Goal: Find specific page/section: Find specific page/section

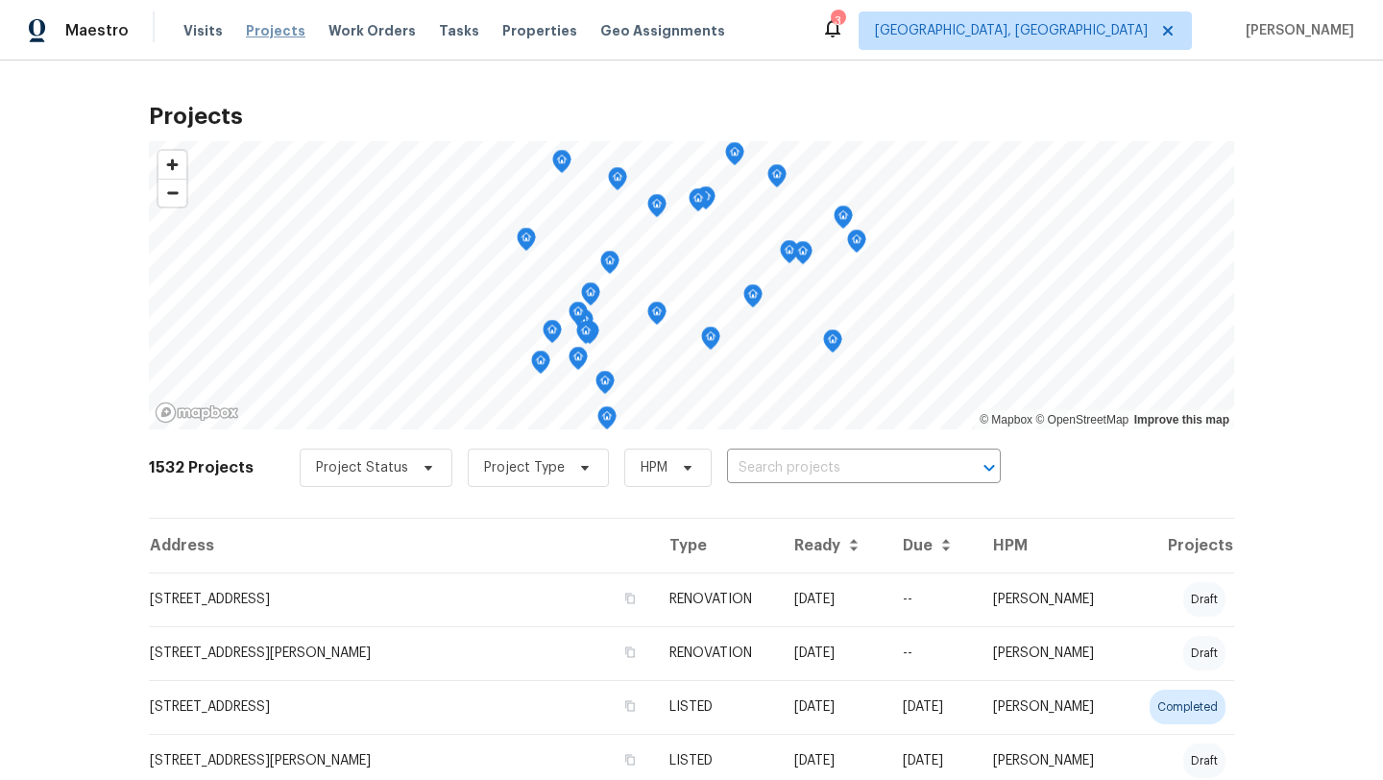
click at [273, 29] on span "Projects" at bounding box center [276, 30] width 60 height 19
click at [517, 41] on div "Visits Projects Work Orders Tasks Properties Geo Assignments" at bounding box center [465, 31] width 565 height 38
click at [515, 30] on span "Properties" at bounding box center [539, 30] width 75 height 19
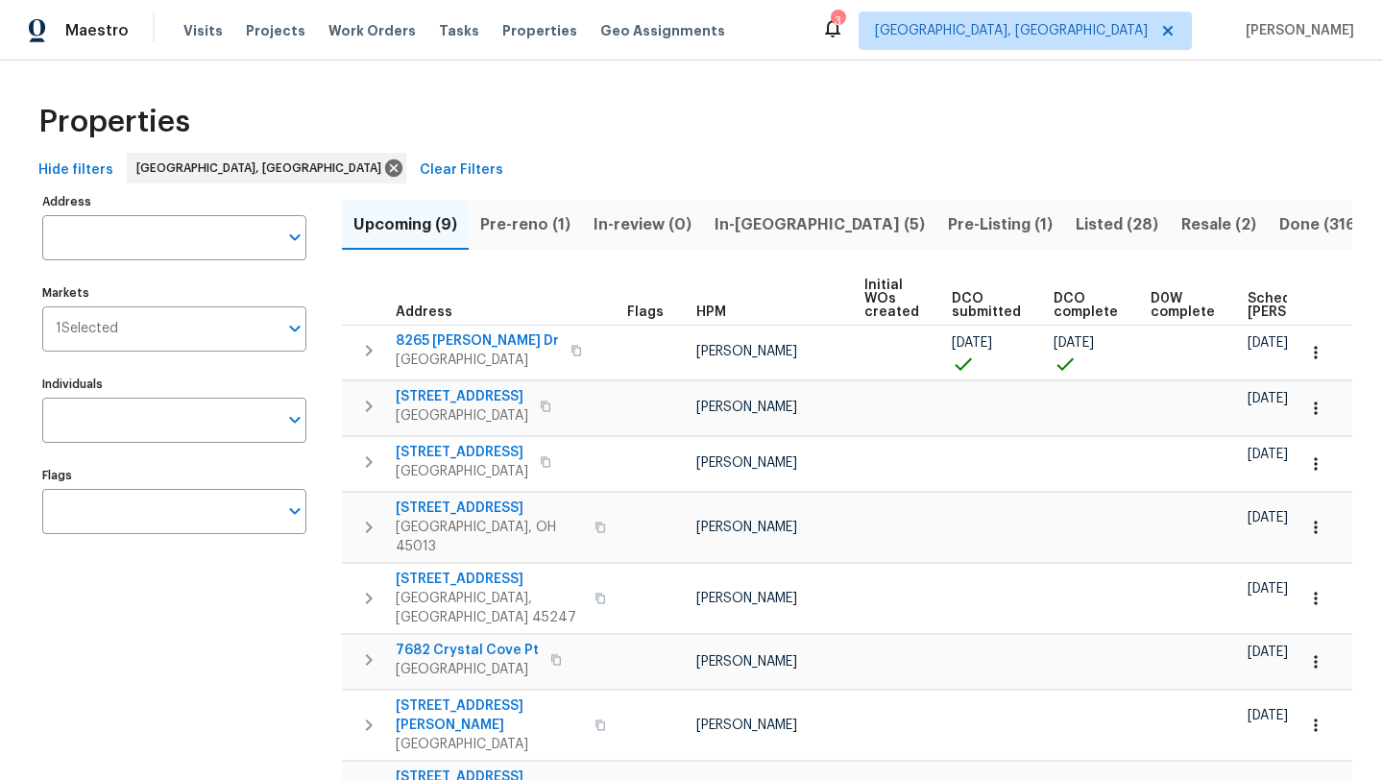
click at [478, 237] on button "Pre-reno (1)" at bounding box center [525, 225] width 113 height 50
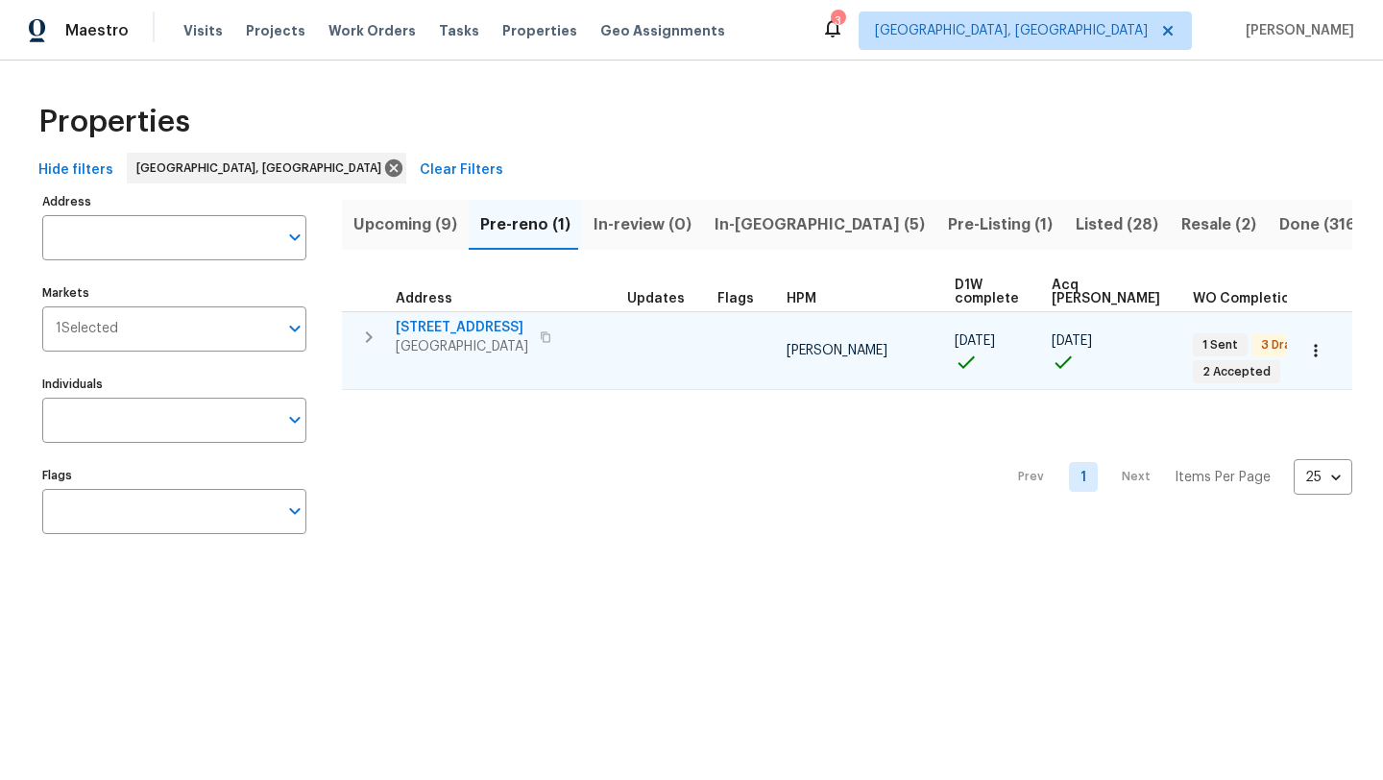
click at [368, 338] on icon "button" at bounding box center [368, 337] width 23 height 23
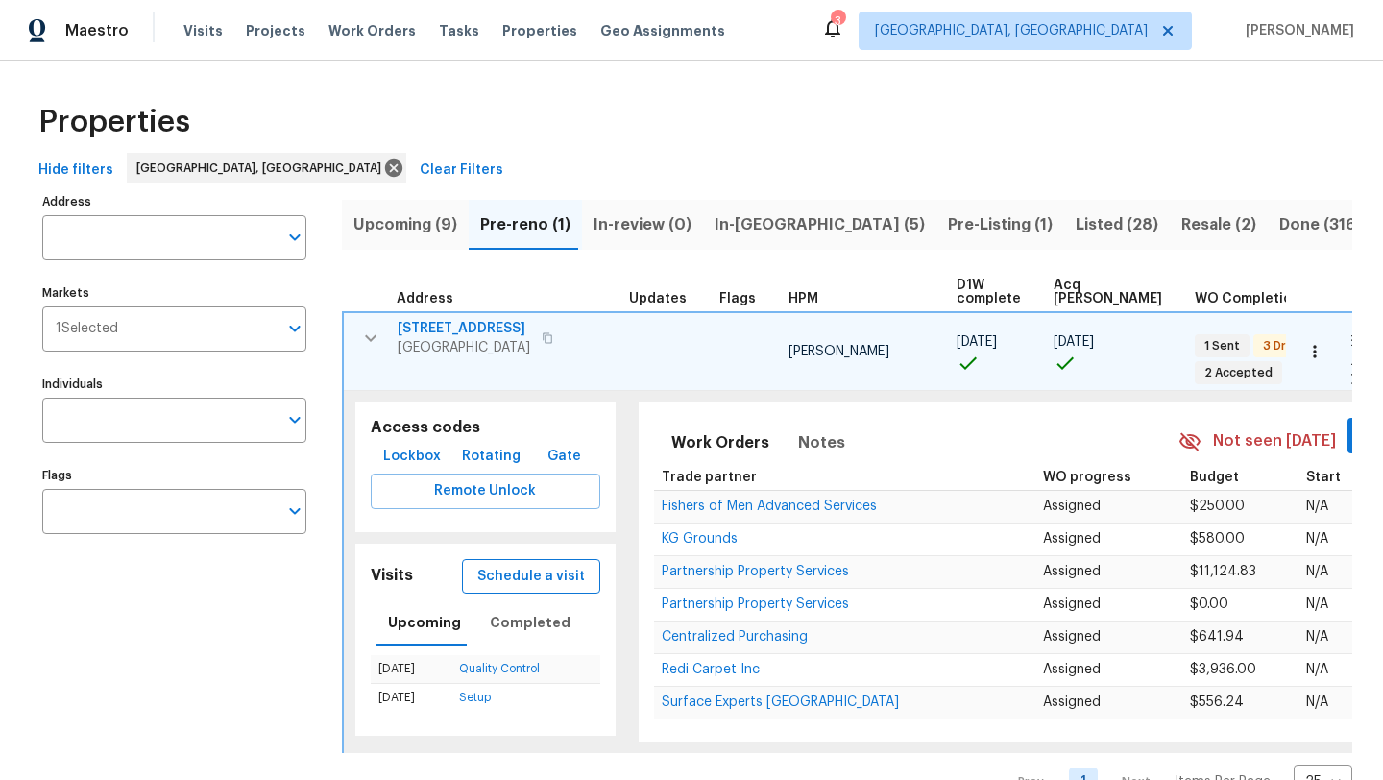
click at [481, 566] on span "Schedule a visit" at bounding box center [531, 577] width 108 height 24
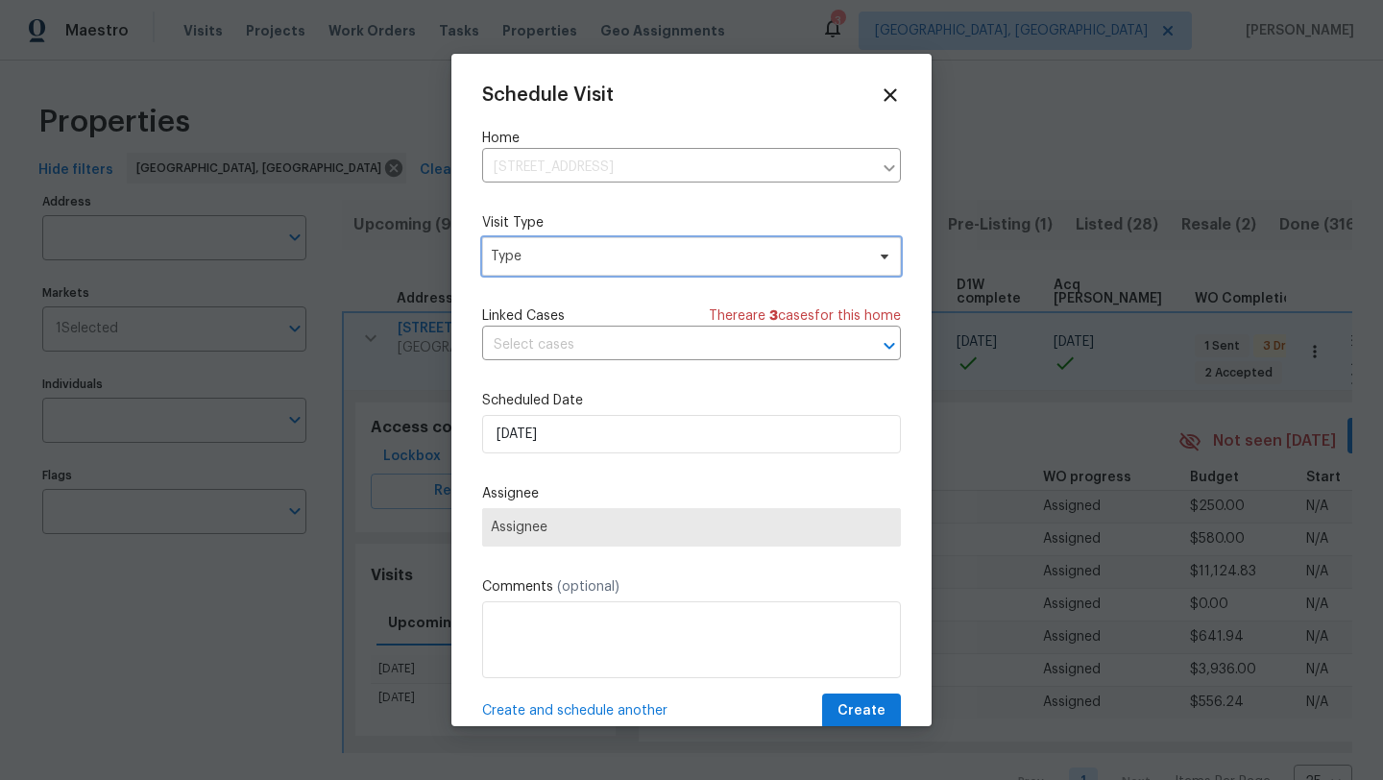
click at [538, 248] on span "Type" at bounding box center [678, 256] width 374 height 19
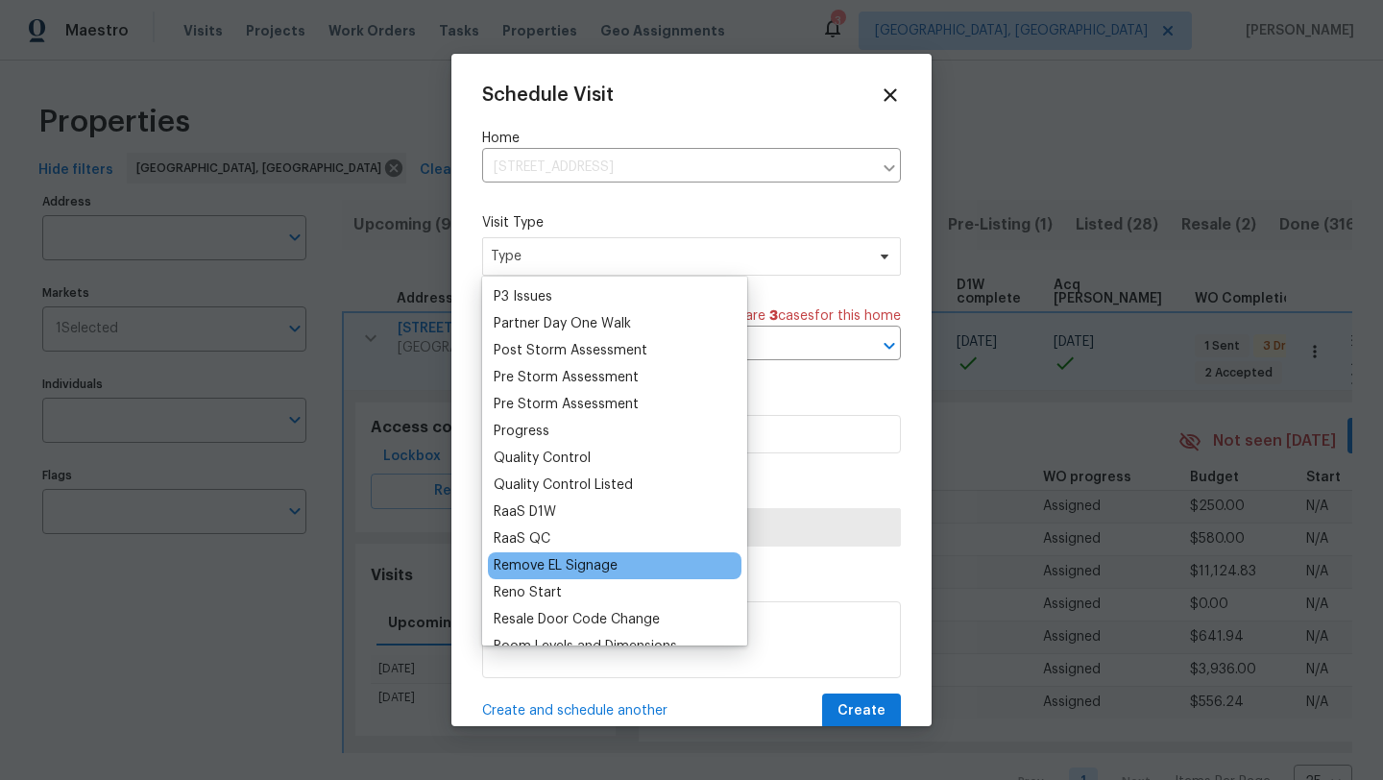
scroll to position [1096, 0]
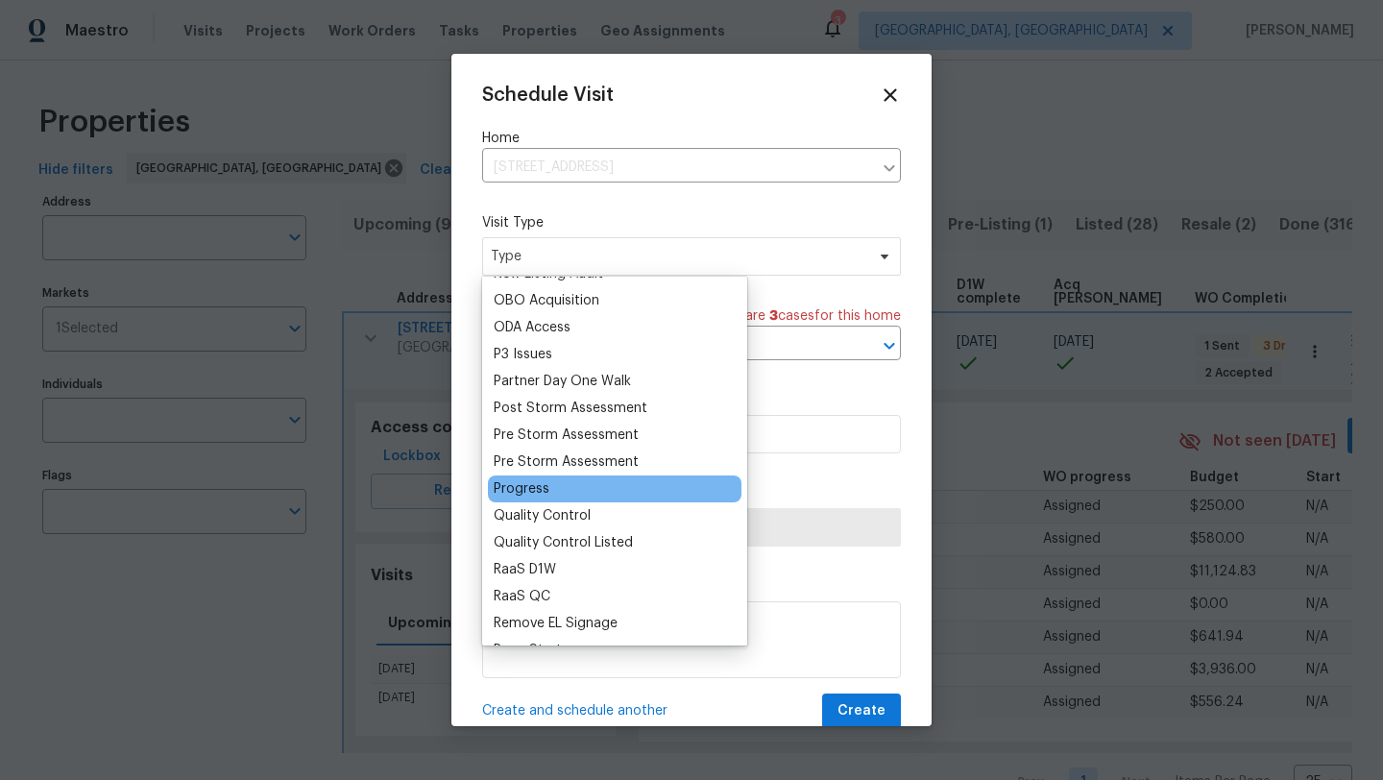
click at [532, 487] on div "Progress" at bounding box center [522, 488] width 56 height 19
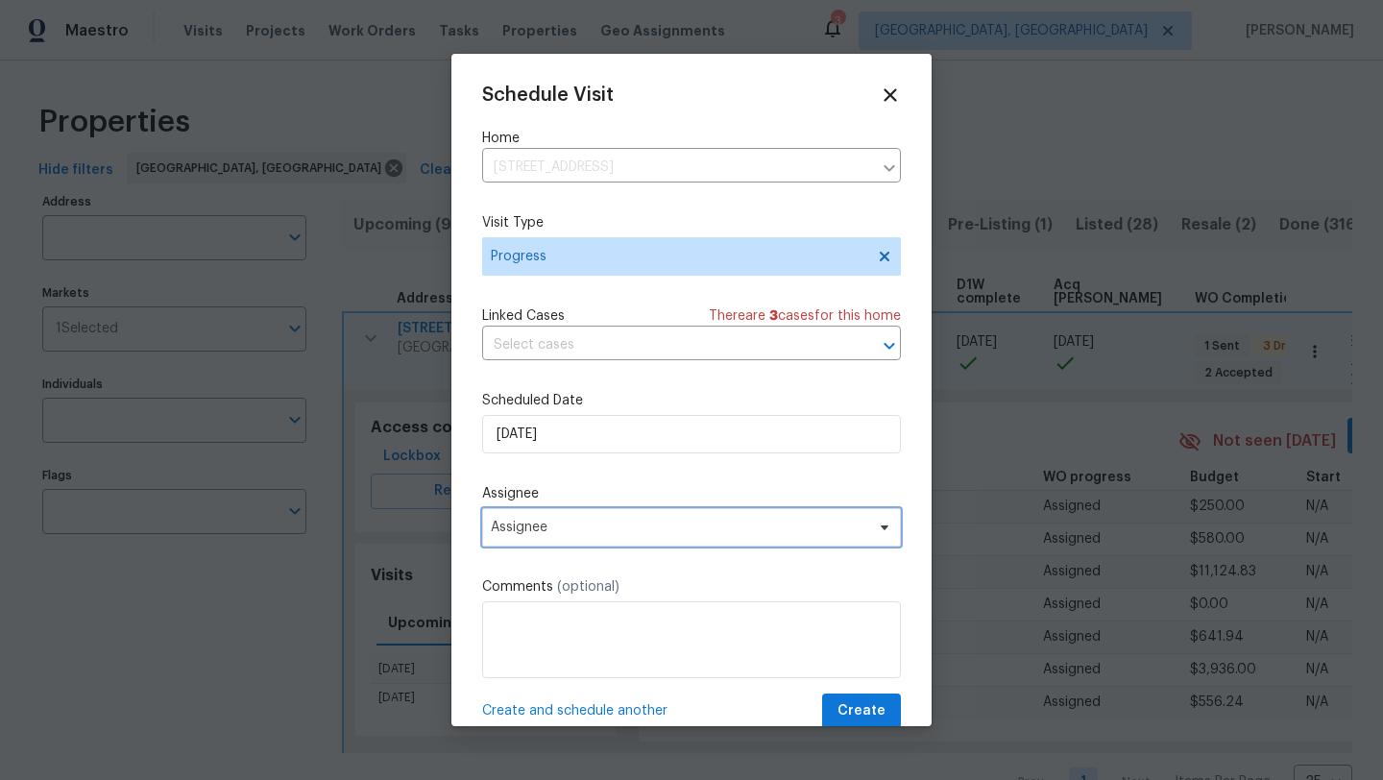
click at [579, 530] on span "Assignee" at bounding box center [679, 527] width 376 height 15
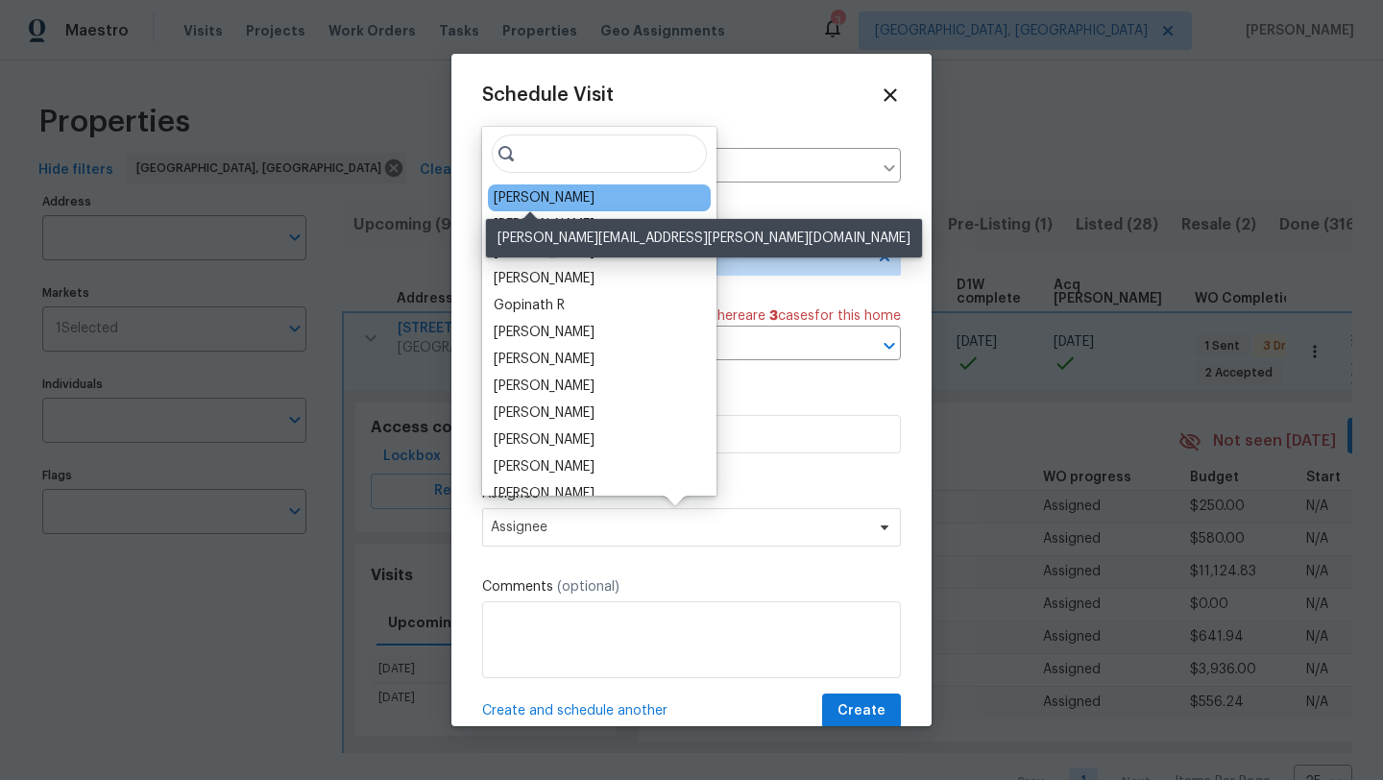
click at [543, 205] on div "[PERSON_NAME]" at bounding box center [544, 197] width 101 height 19
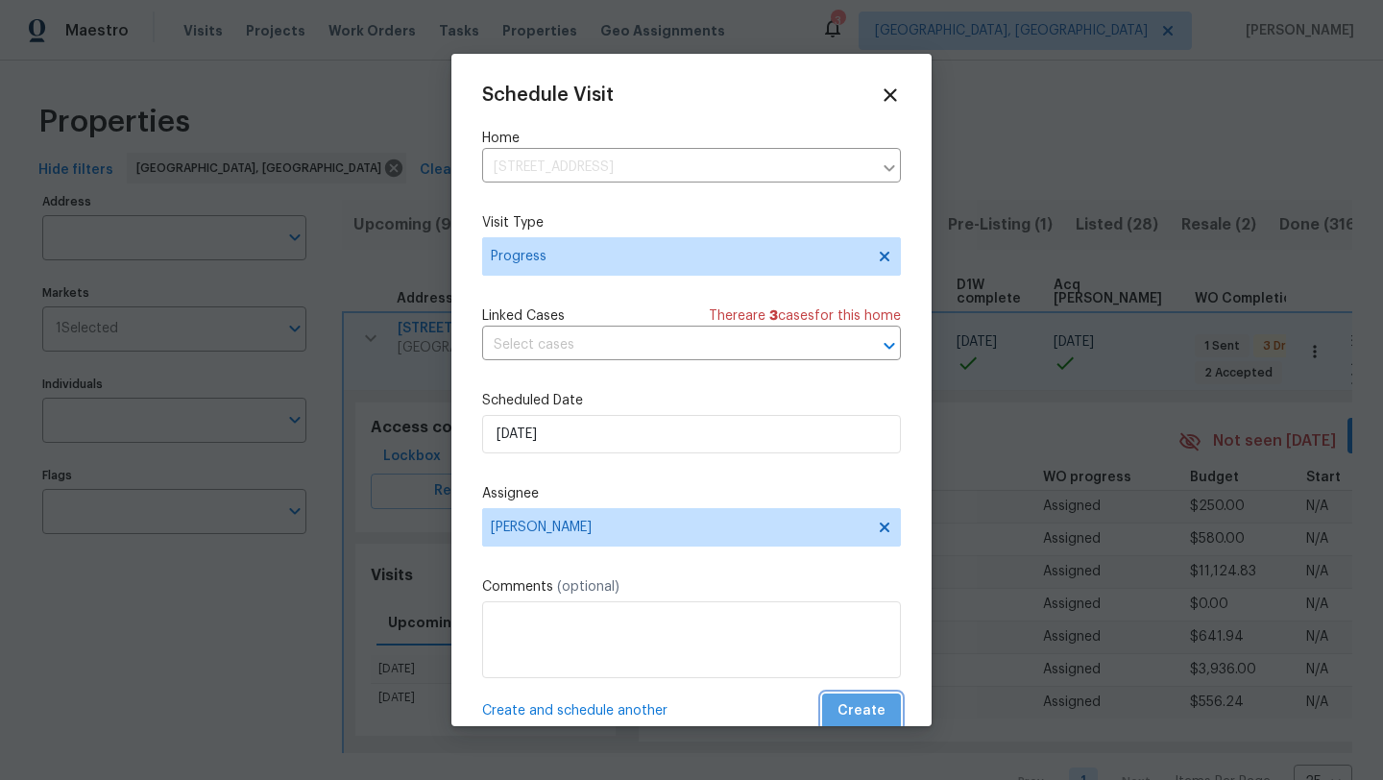
click at [862, 699] on button "Create" at bounding box center [861, 711] width 79 height 36
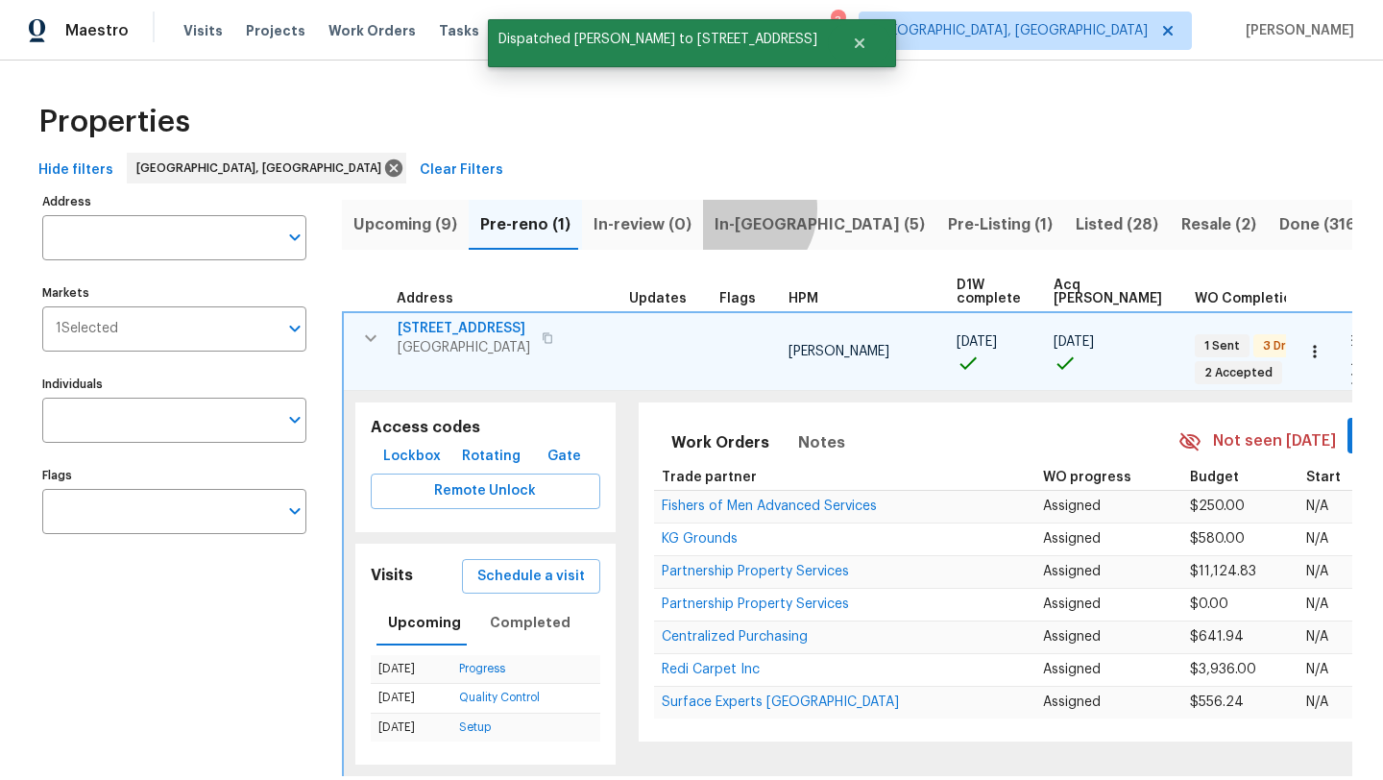
click at [728, 208] on button "In-[GEOGRAPHIC_DATA] (5)" at bounding box center [819, 225] width 233 height 50
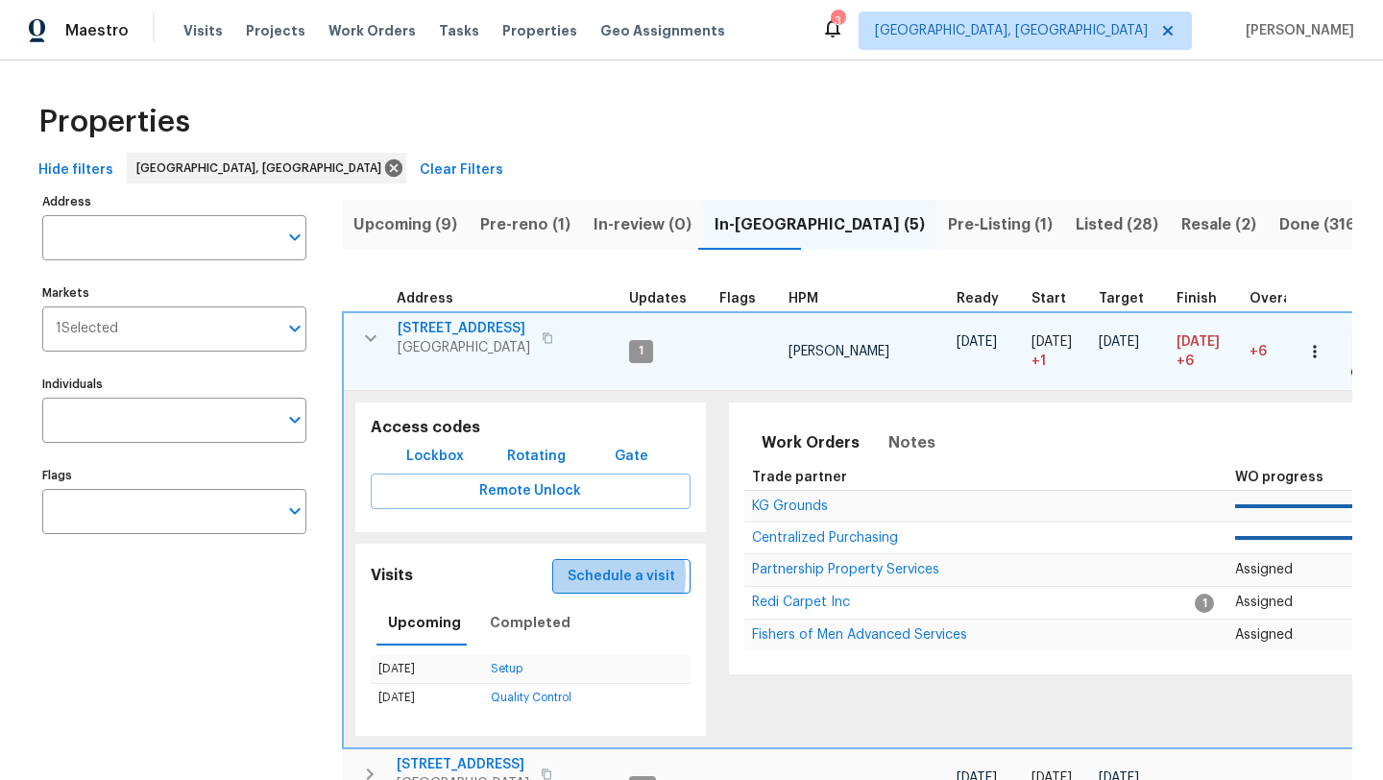
click at [584, 575] on span "Schedule a visit" at bounding box center [622, 577] width 108 height 24
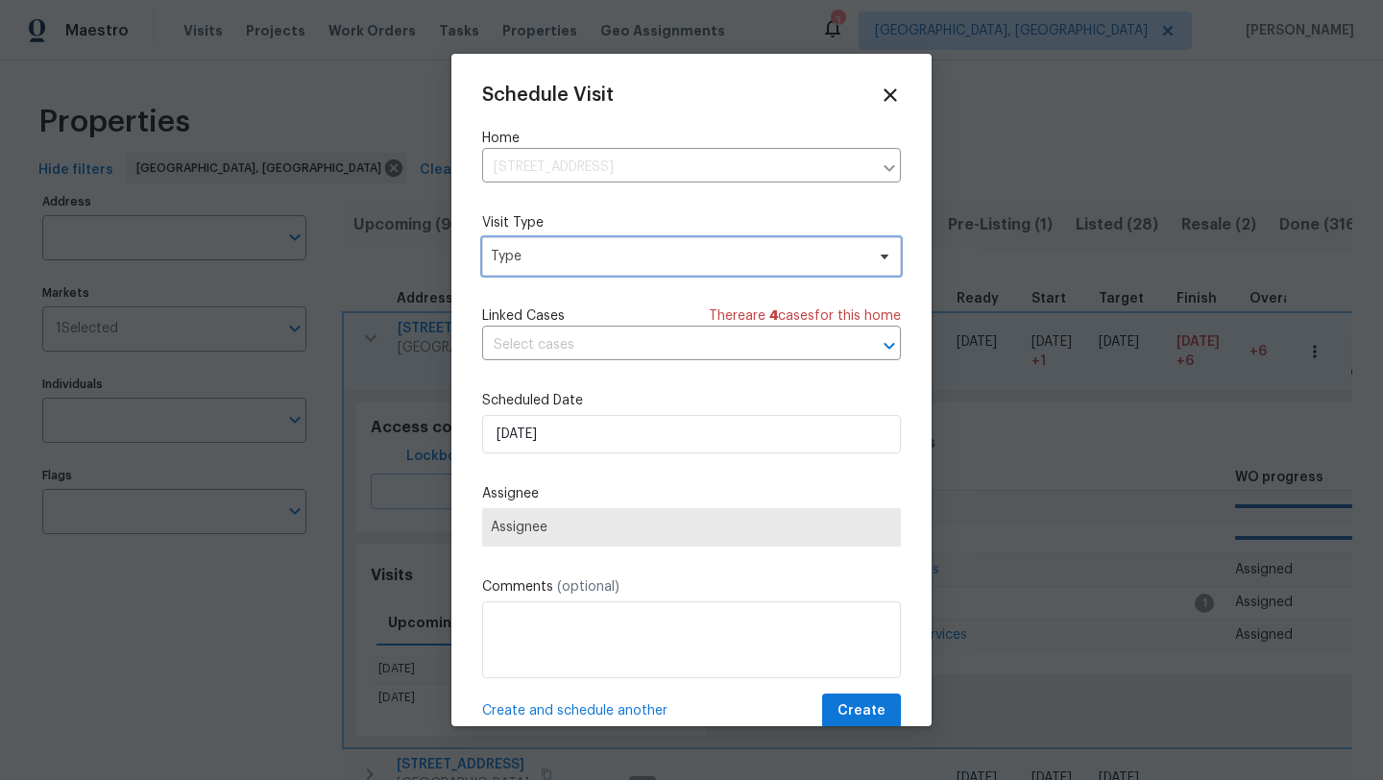
click at [573, 262] on span "Type" at bounding box center [678, 256] width 374 height 19
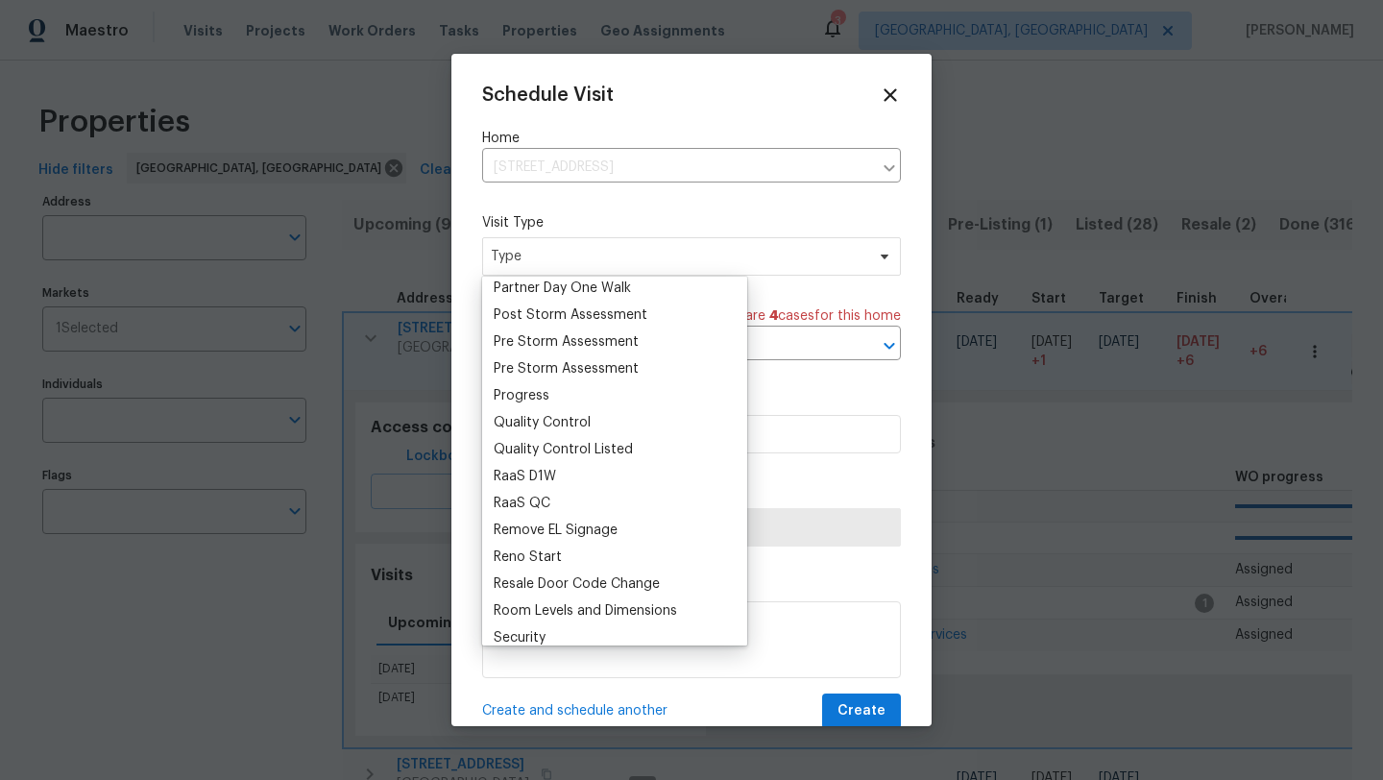
scroll to position [1199, 0]
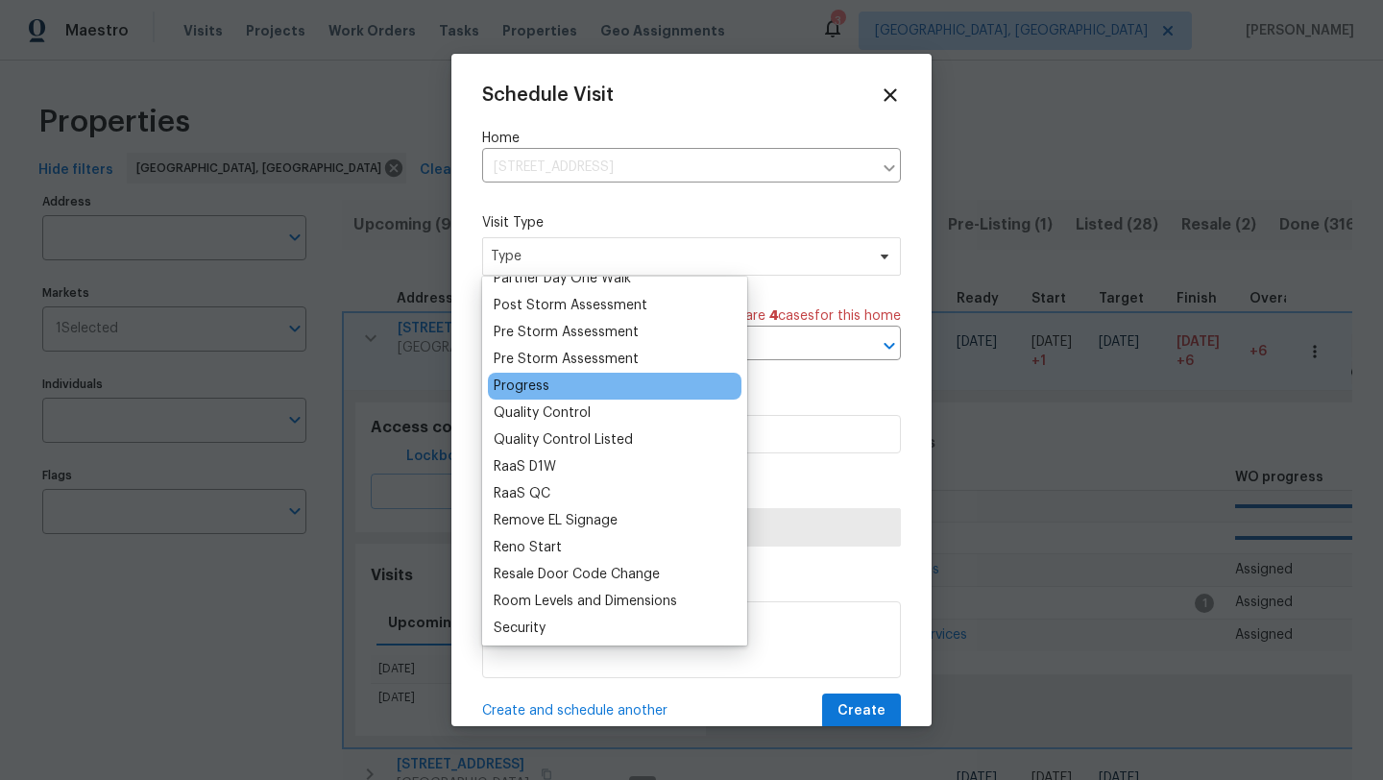
click at [536, 389] on div "Progress" at bounding box center [522, 385] width 56 height 19
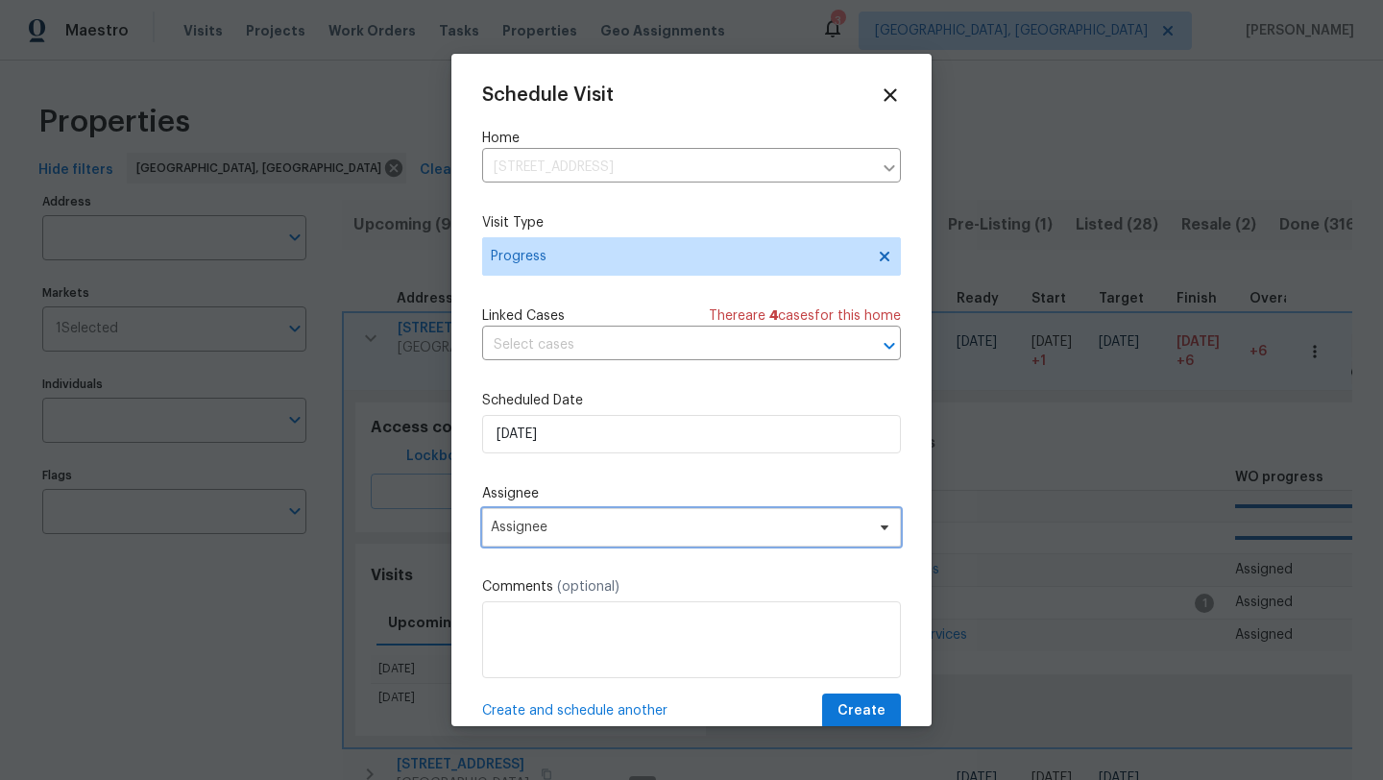
click at [591, 516] on span "Assignee" at bounding box center [691, 527] width 419 height 38
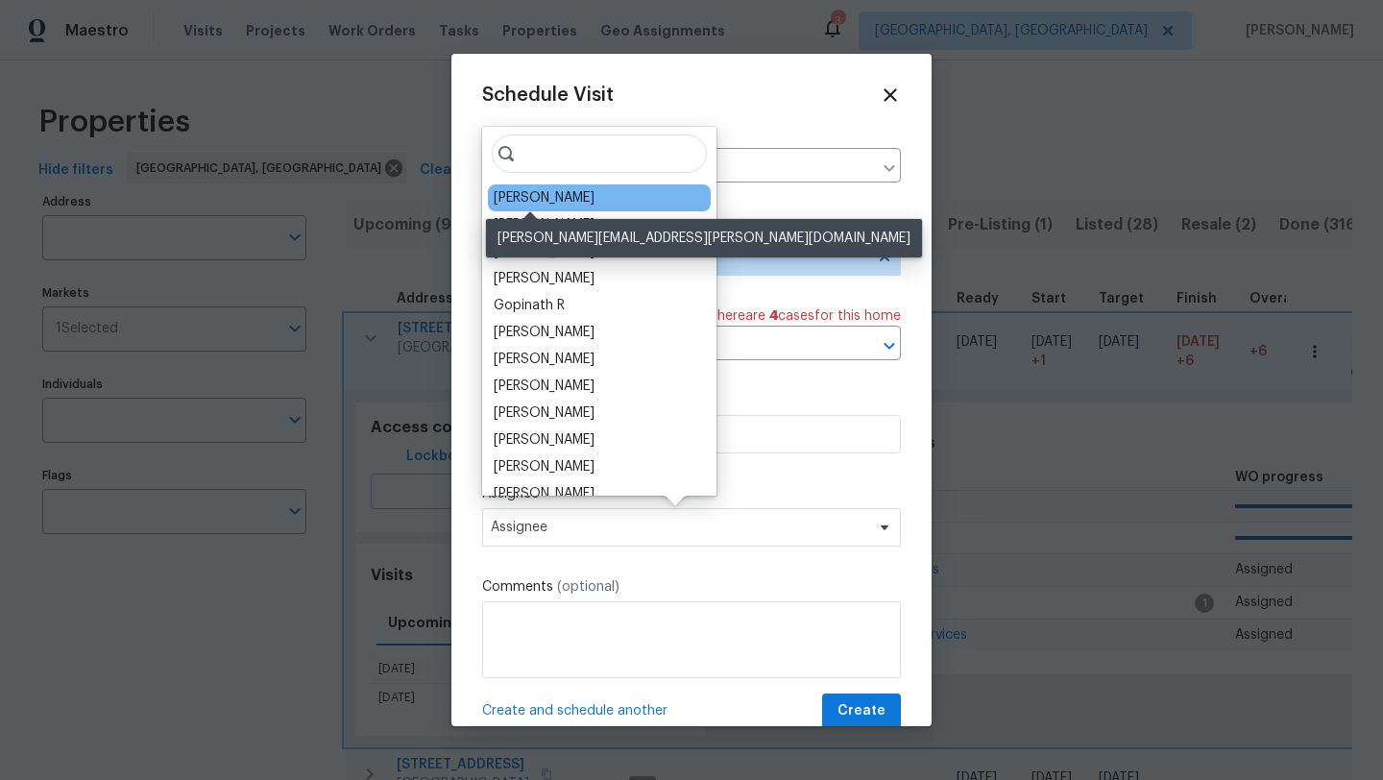
click at [552, 194] on div "[PERSON_NAME]" at bounding box center [544, 197] width 101 height 19
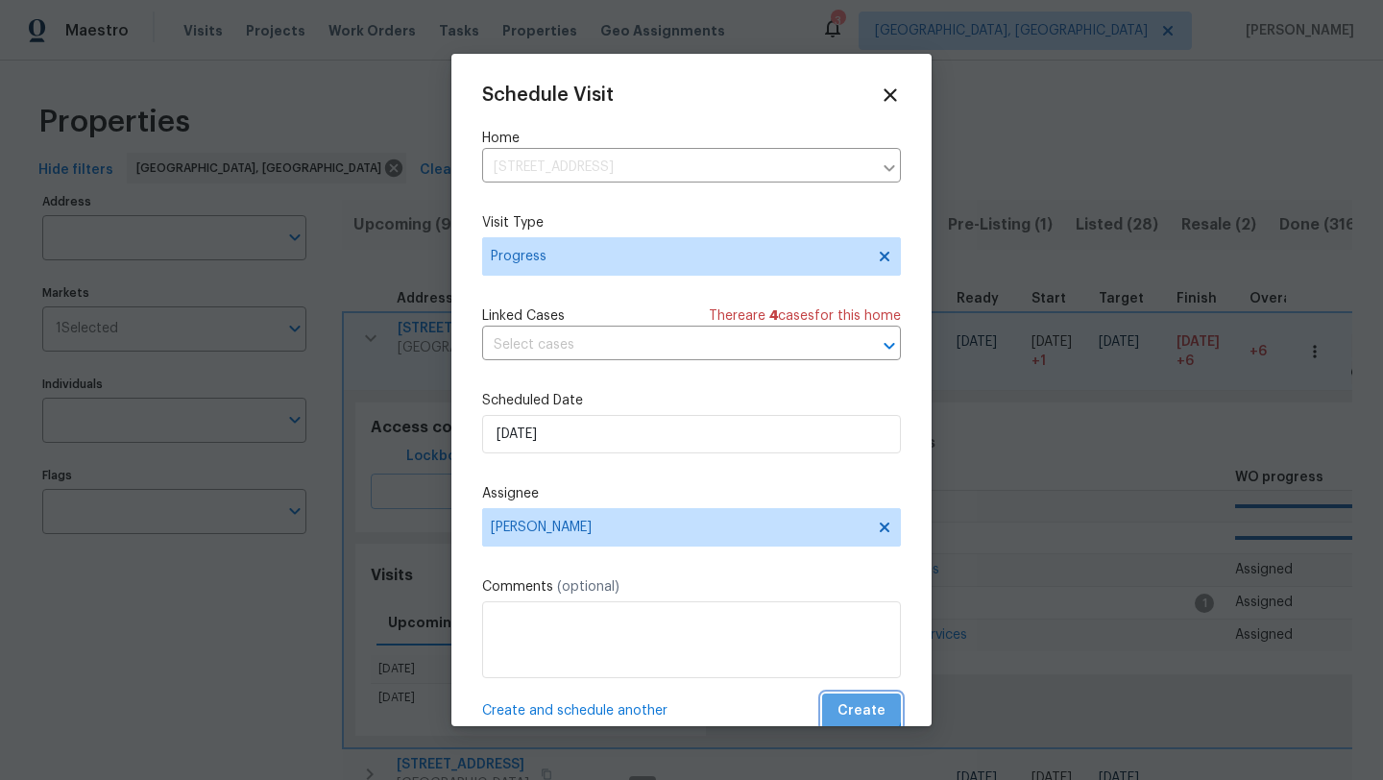
click at [859, 706] on span "Create" at bounding box center [862, 711] width 48 height 24
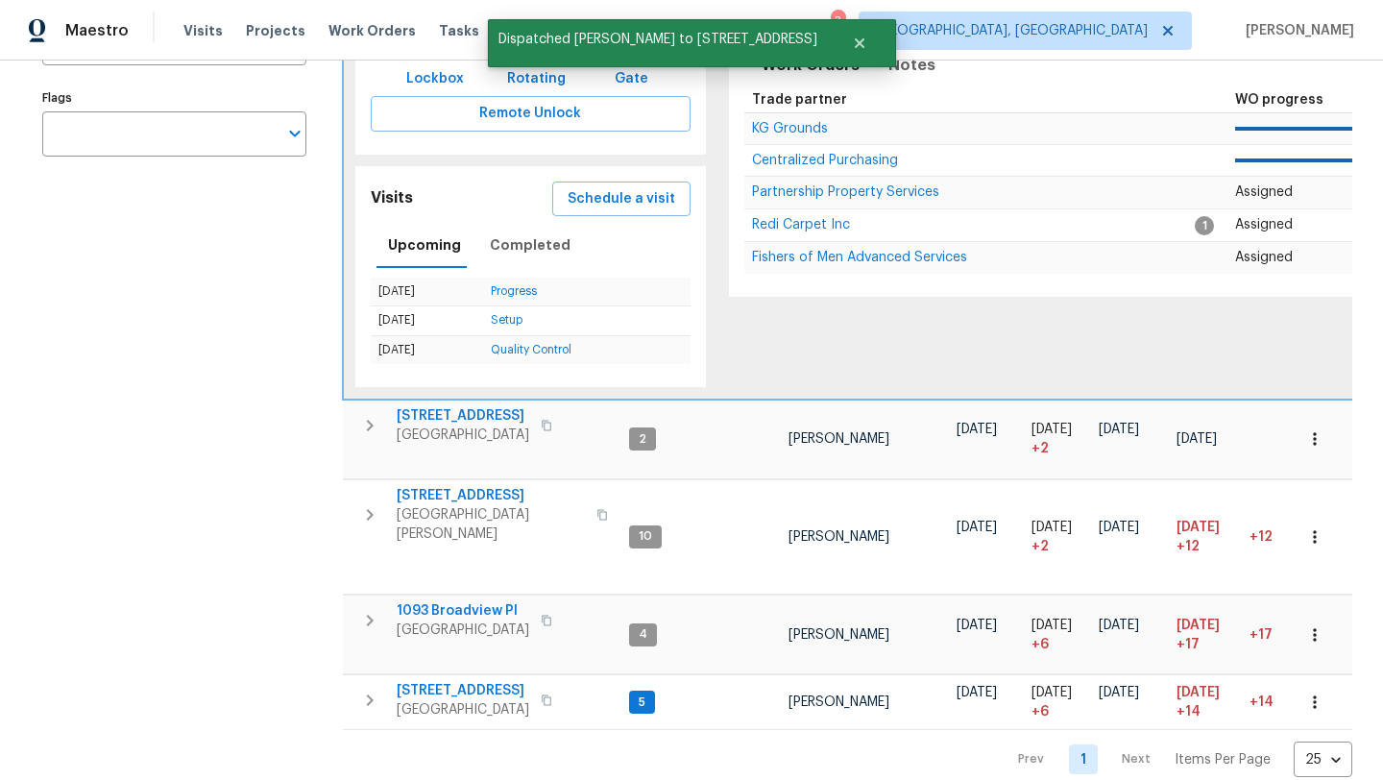
scroll to position [396, 0]
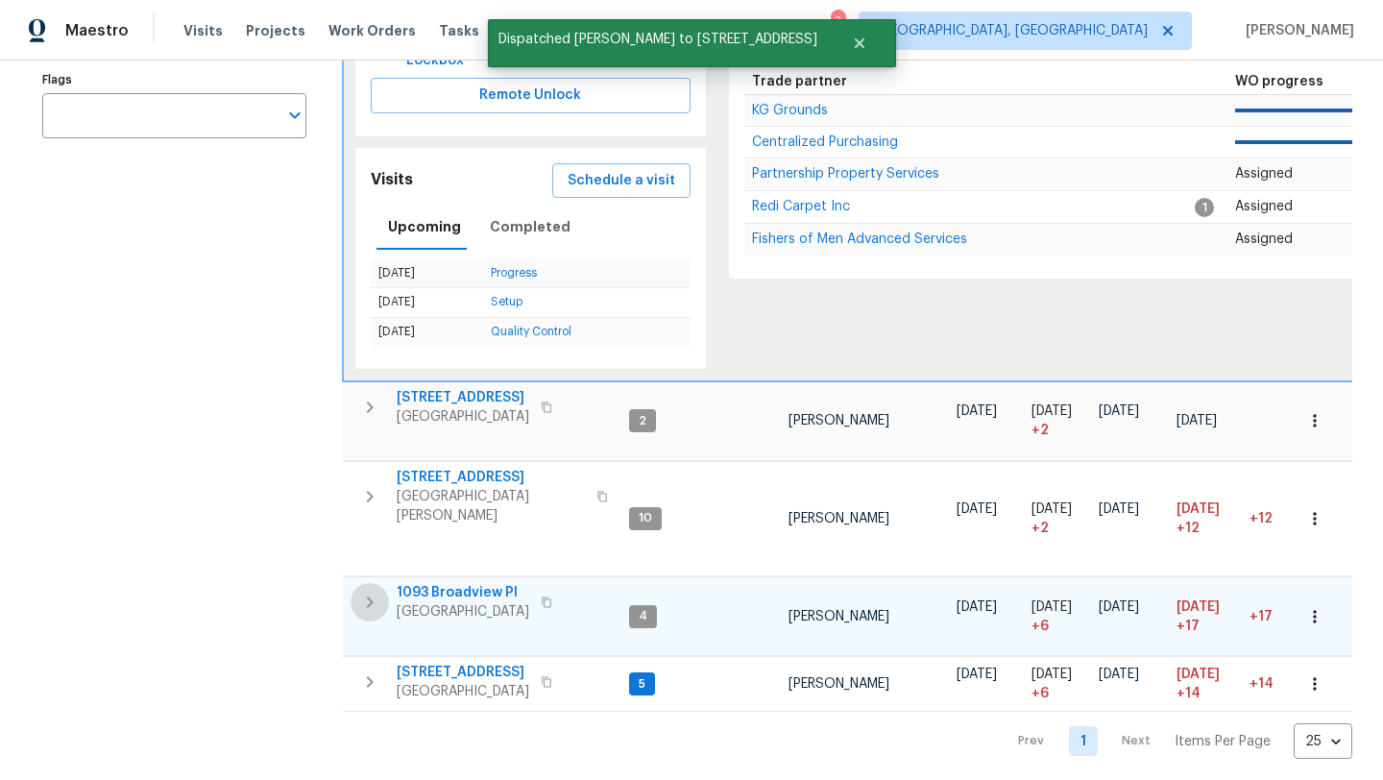
click at [367, 591] on icon "button" at bounding box center [369, 602] width 23 height 23
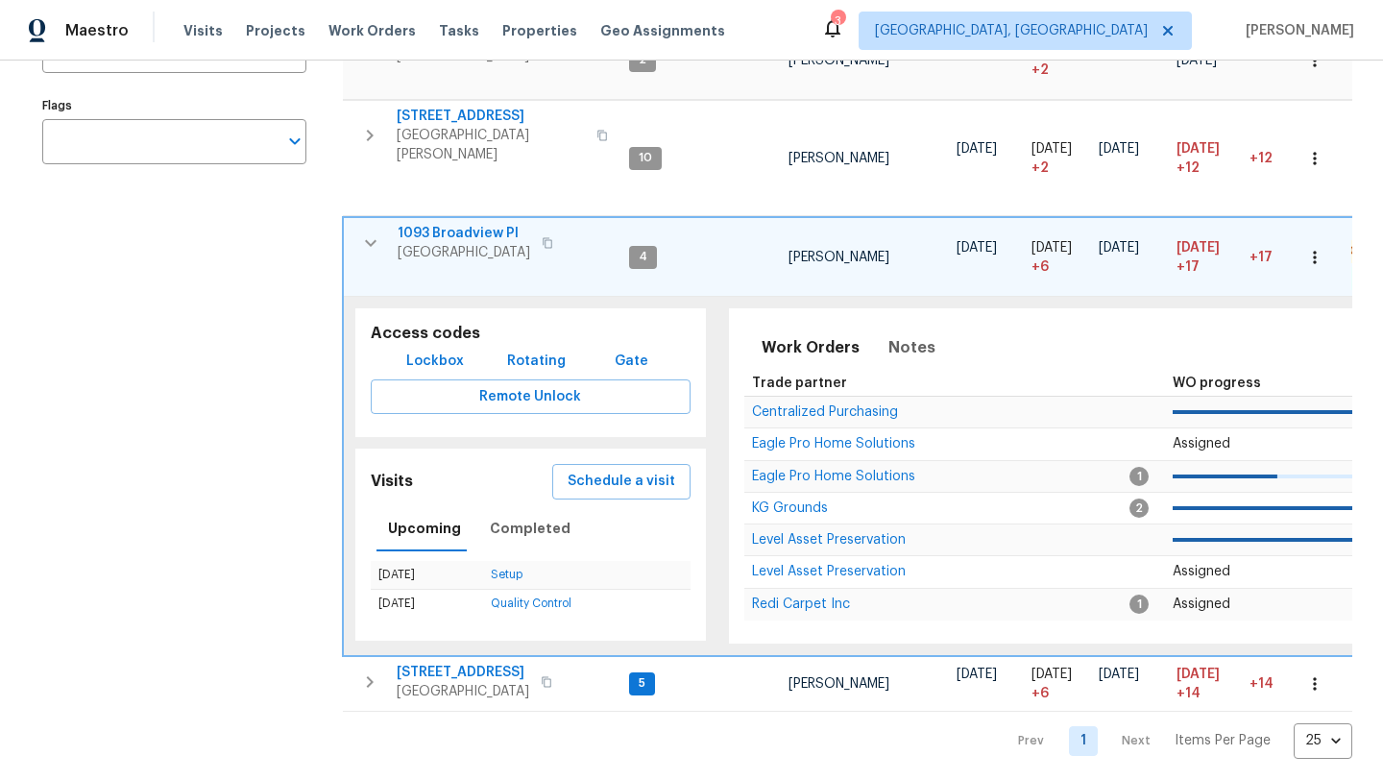
scroll to position [369, 0]
click at [600, 472] on span "Schedule a visit" at bounding box center [622, 483] width 108 height 24
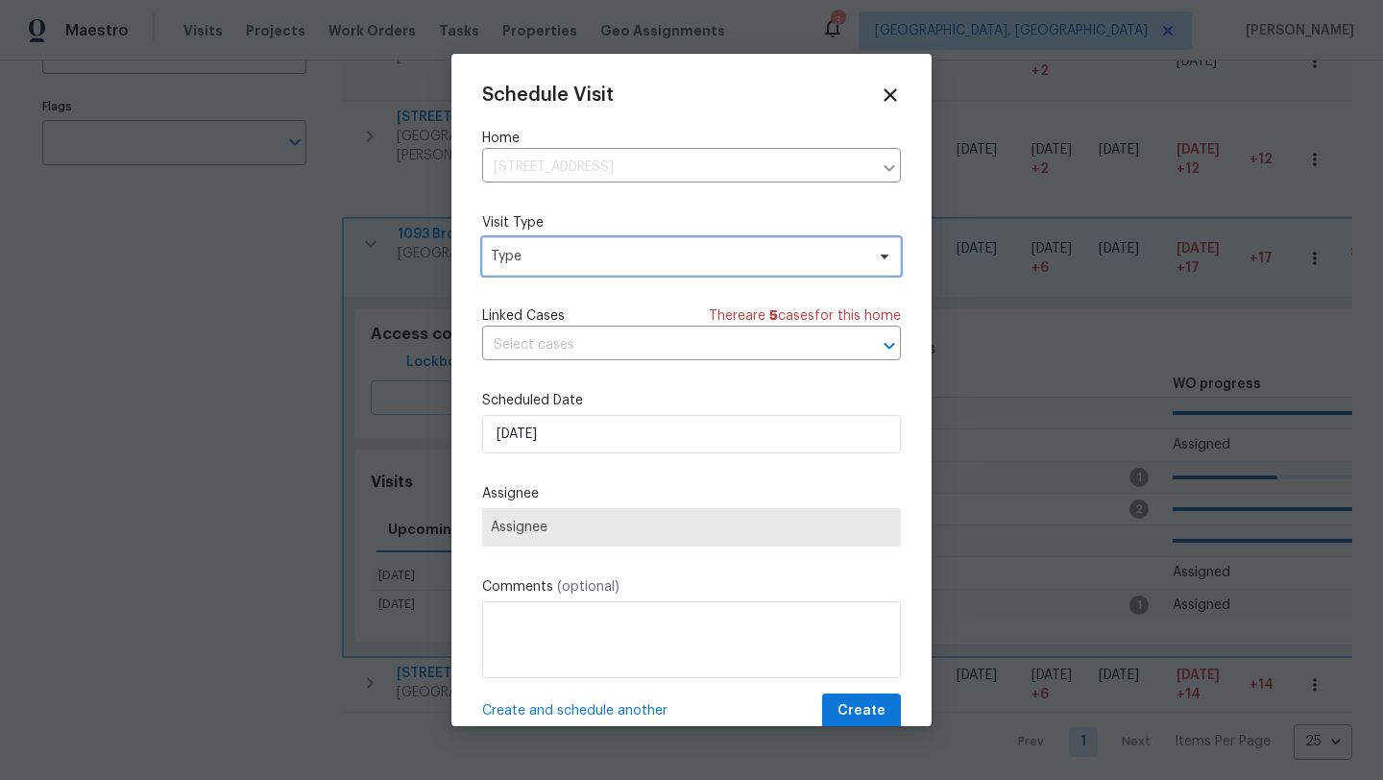
click at [563, 253] on span "Type" at bounding box center [678, 256] width 374 height 19
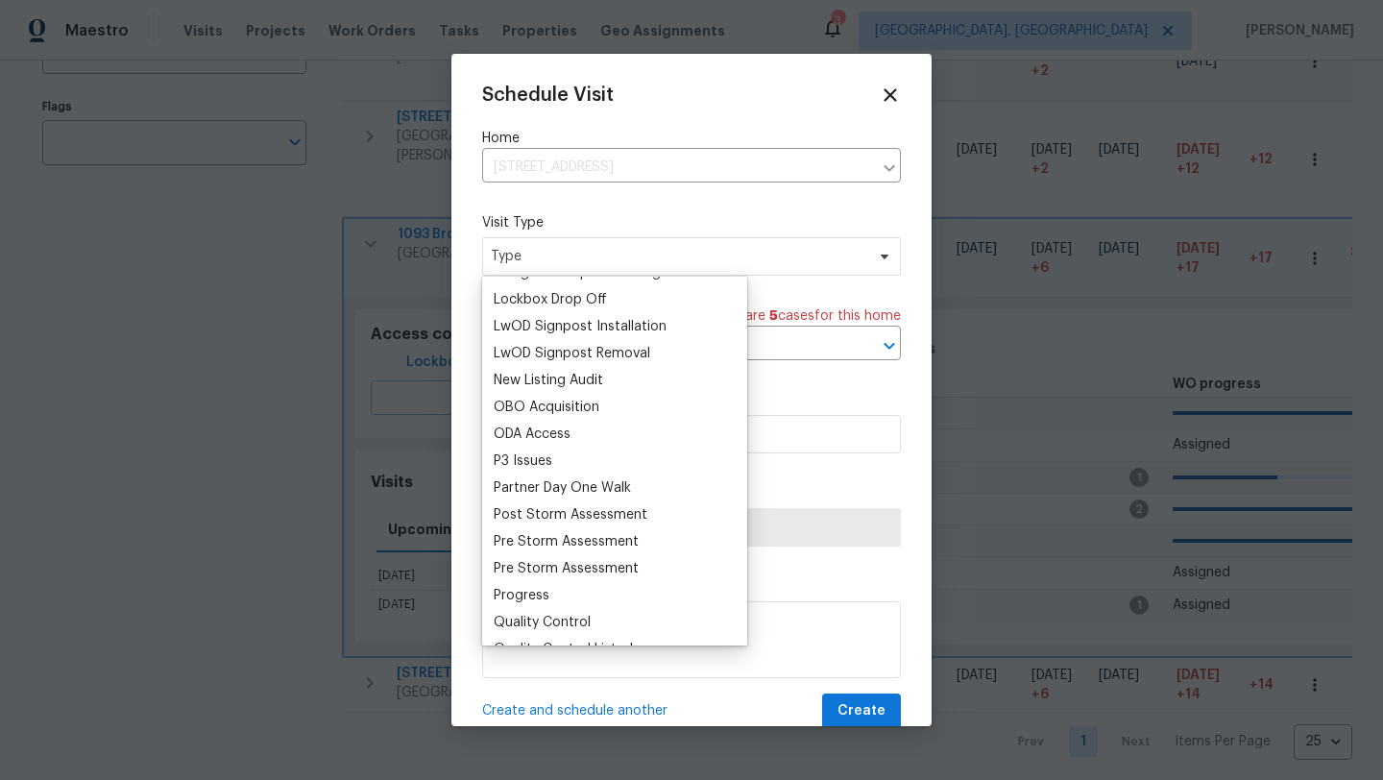
scroll to position [990, 0]
click at [530, 593] on div "Progress" at bounding box center [522, 594] width 56 height 19
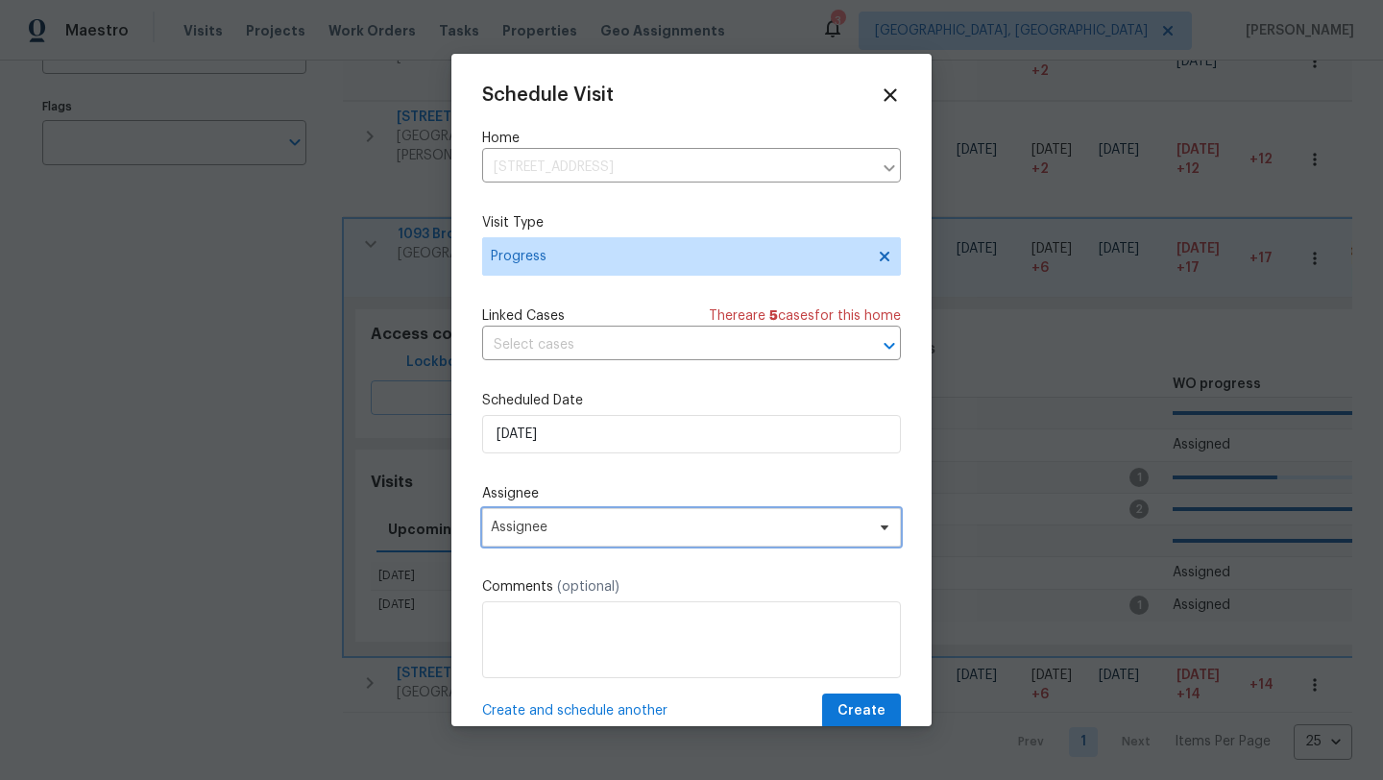
click at [541, 531] on span "Assignee" at bounding box center [679, 527] width 376 height 15
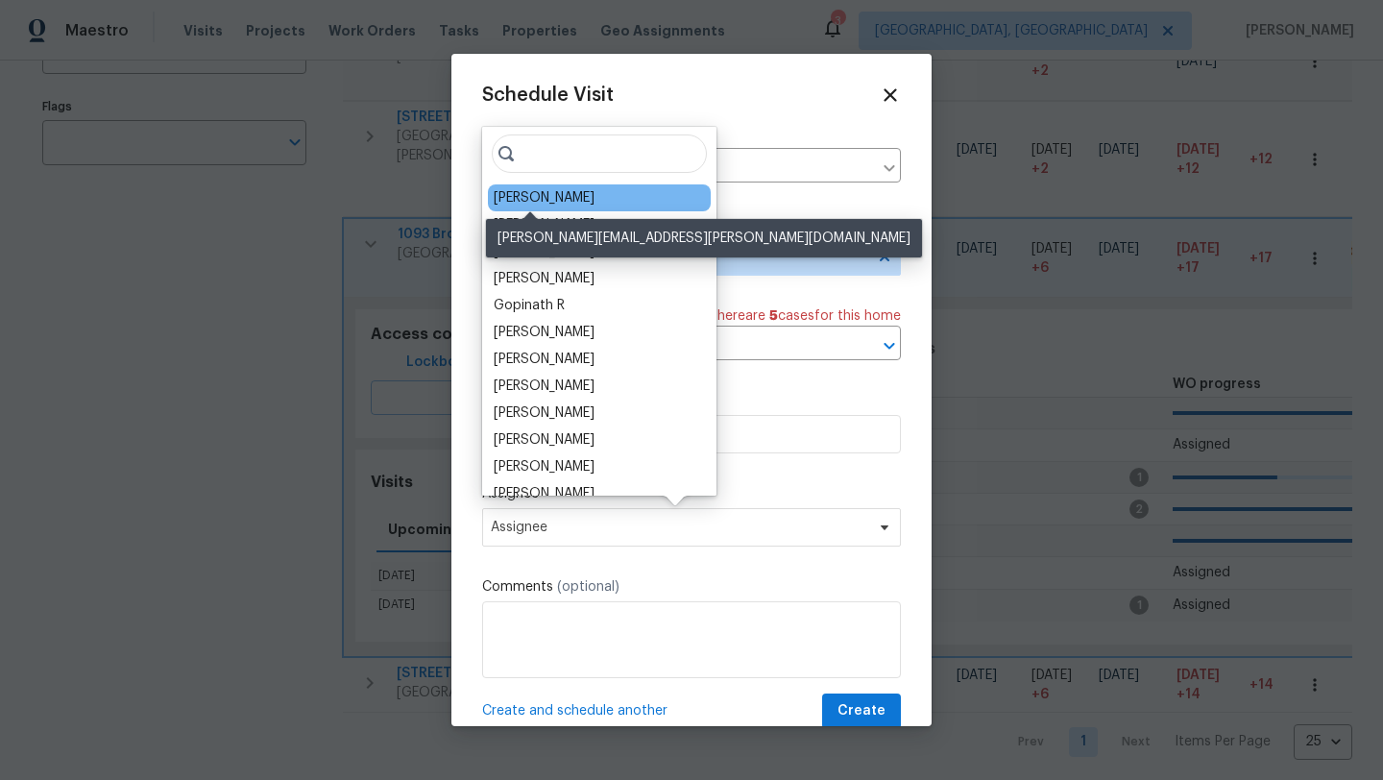
click at [538, 204] on div "[PERSON_NAME]" at bounding box center [544, 197] width 101 height 19
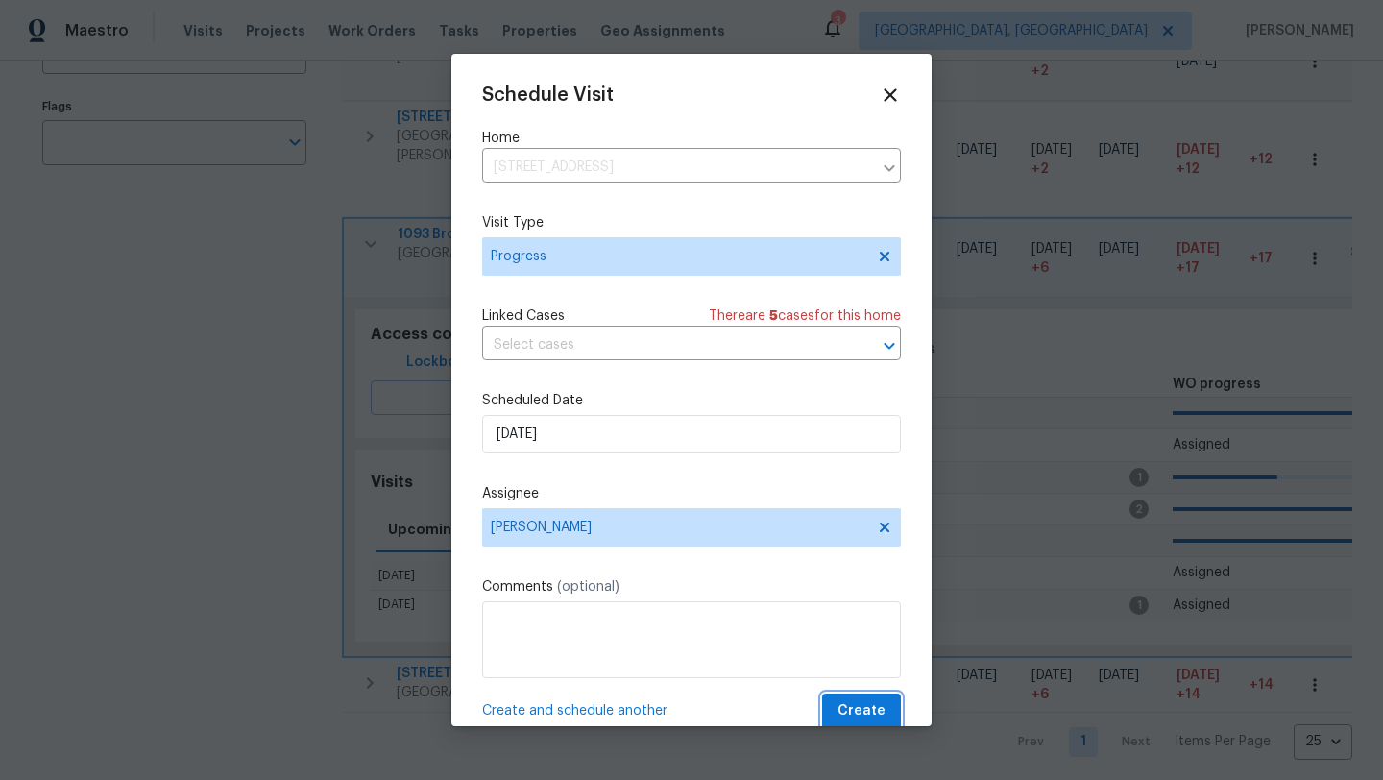
click at [872, 706] on span "Create" at bounding box center [862, 711] width 48 height 24
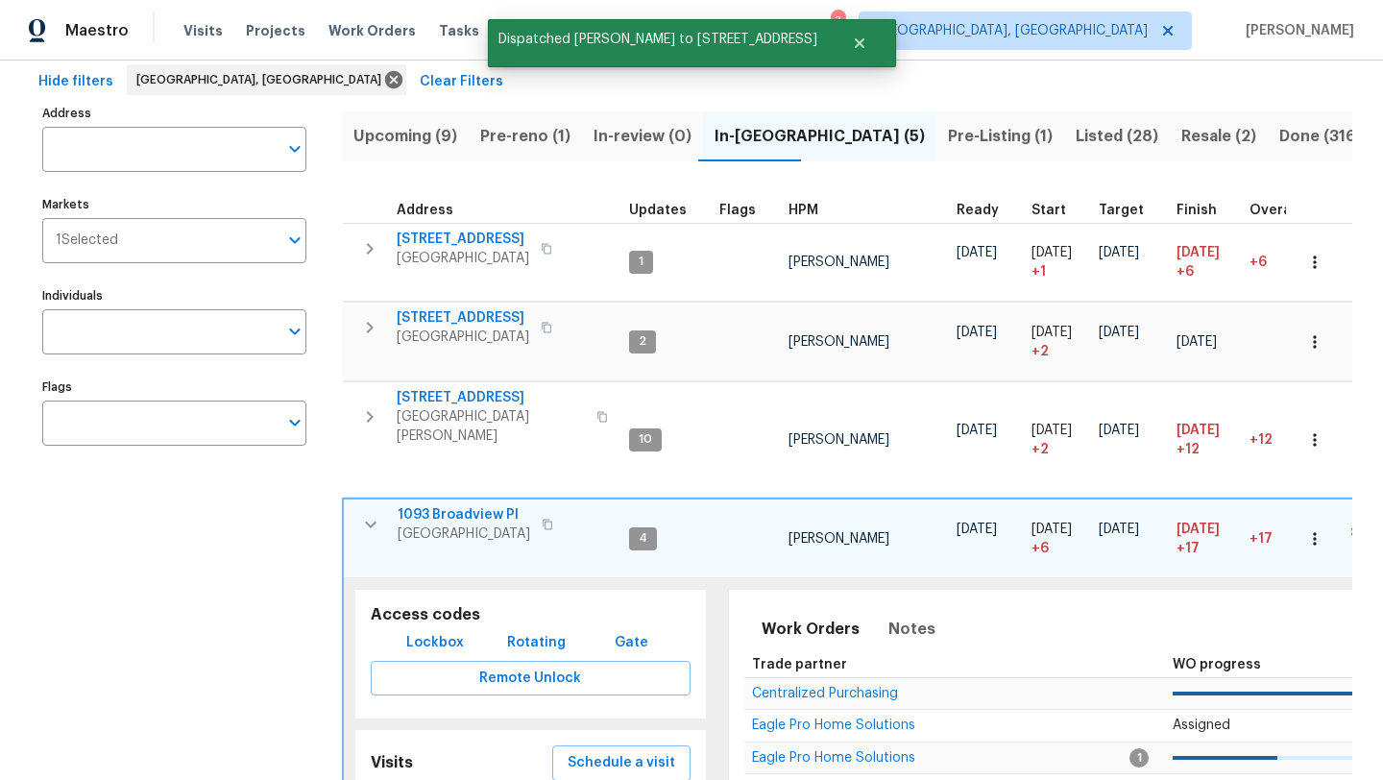
scroll to position [84, 0]
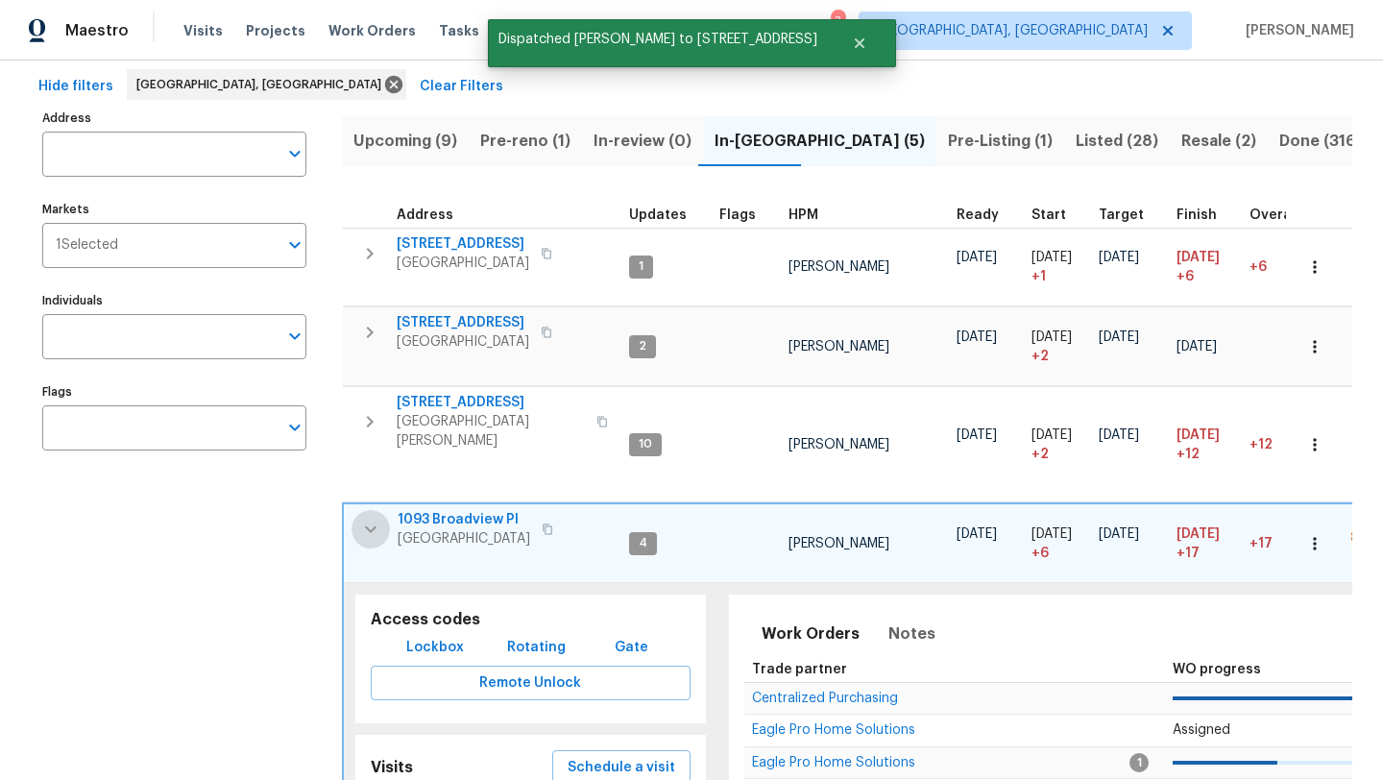
click at [370, 518] on icon "button" at bounding box center [370, 529] width 23 height 23
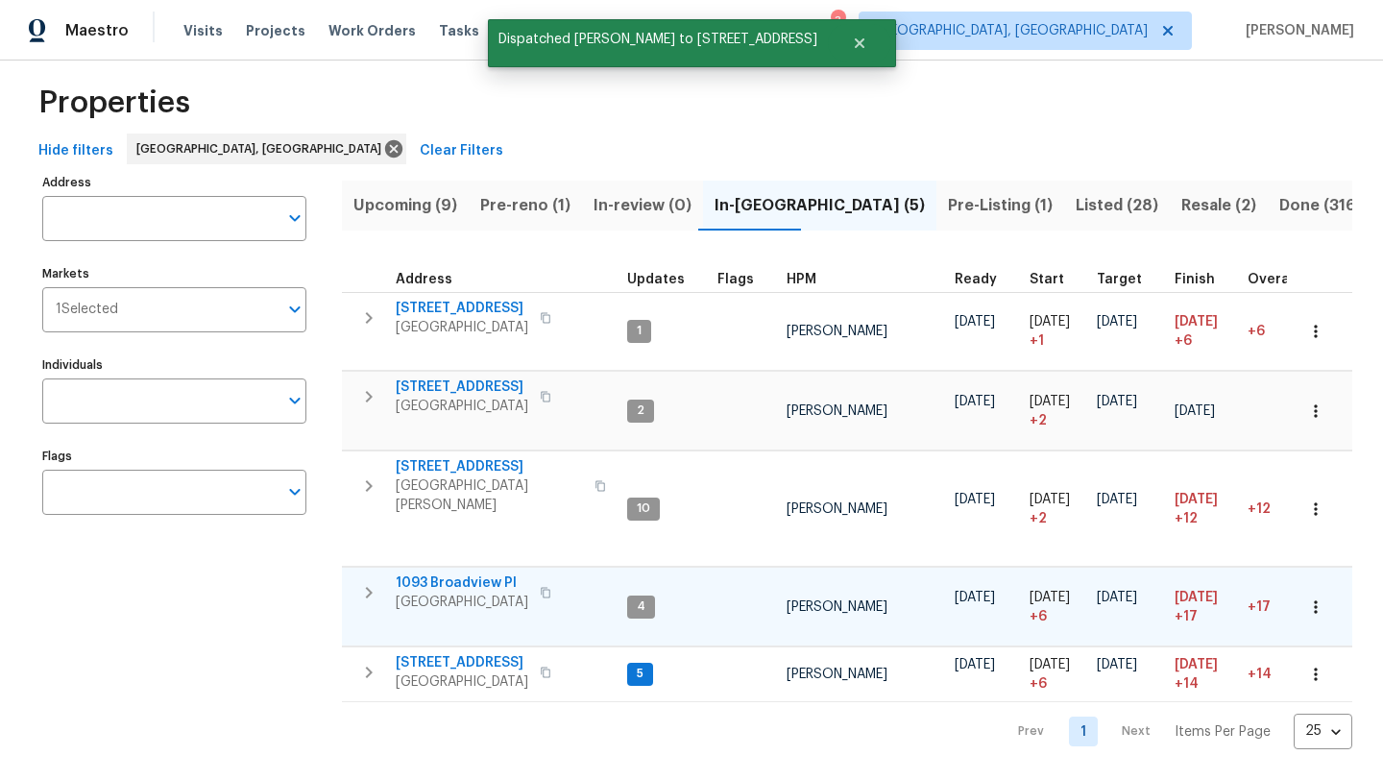
scroll to position [10, 0]
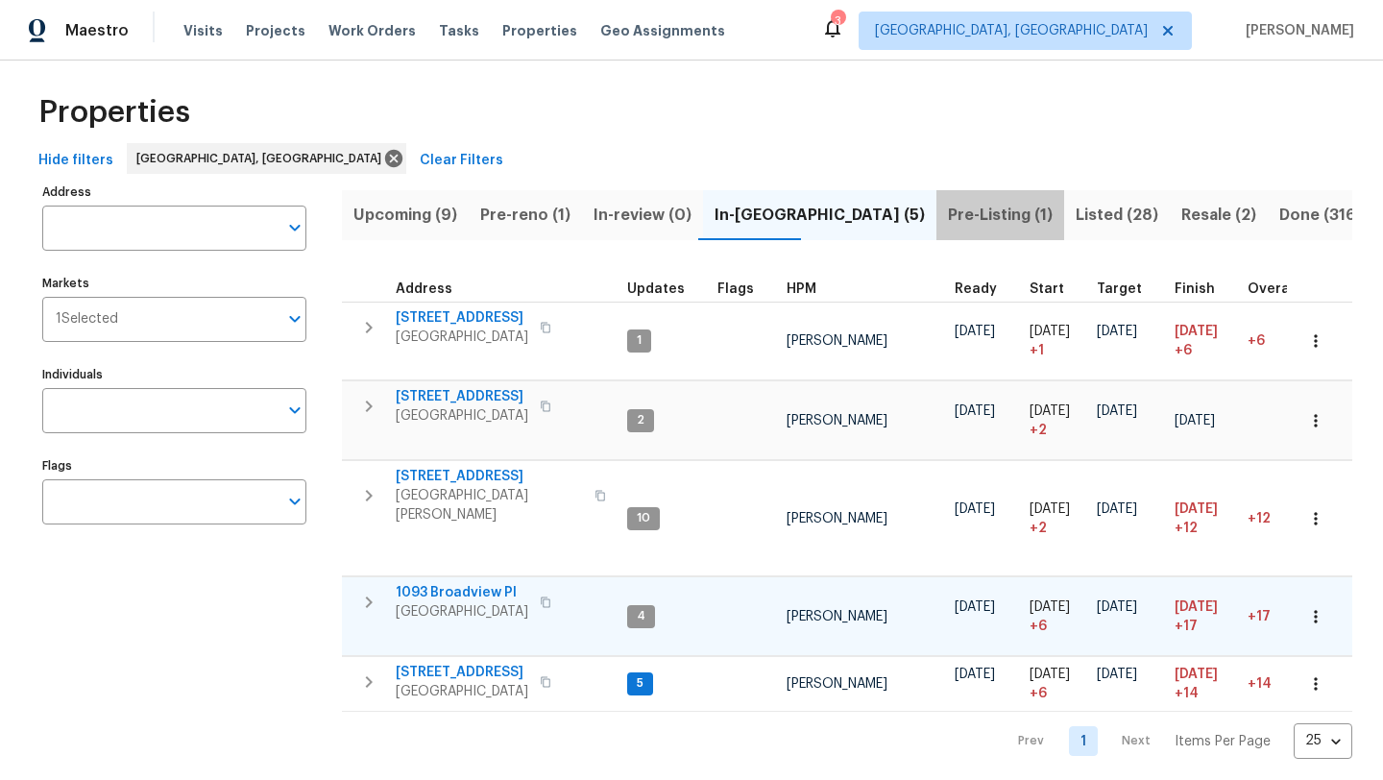
click at [948, 217] on span "Pre-Listing (1)" at bounding box center [1000, 215] width 105 height 27
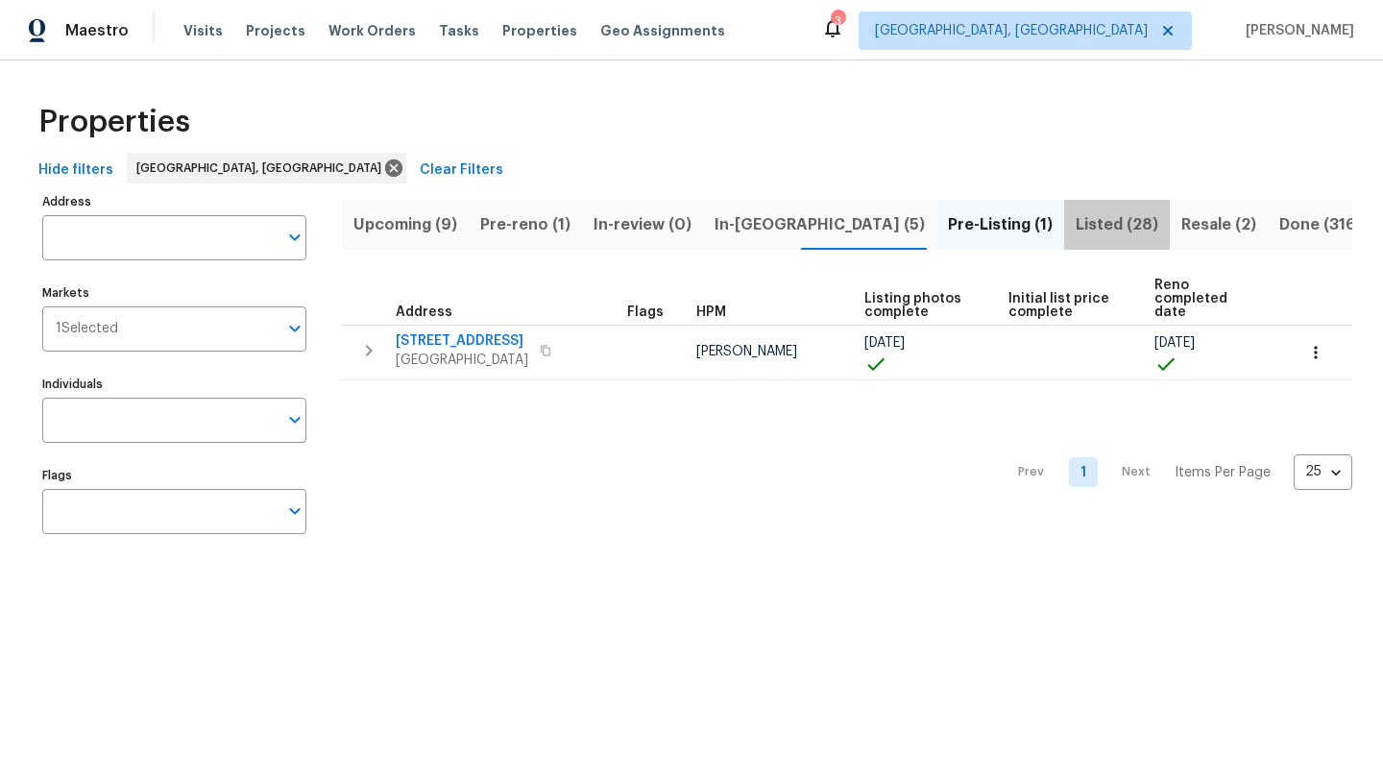
click at [1076, 220] on span "Listed (28)" at bounding box center [1117, 224] width 83 height 27
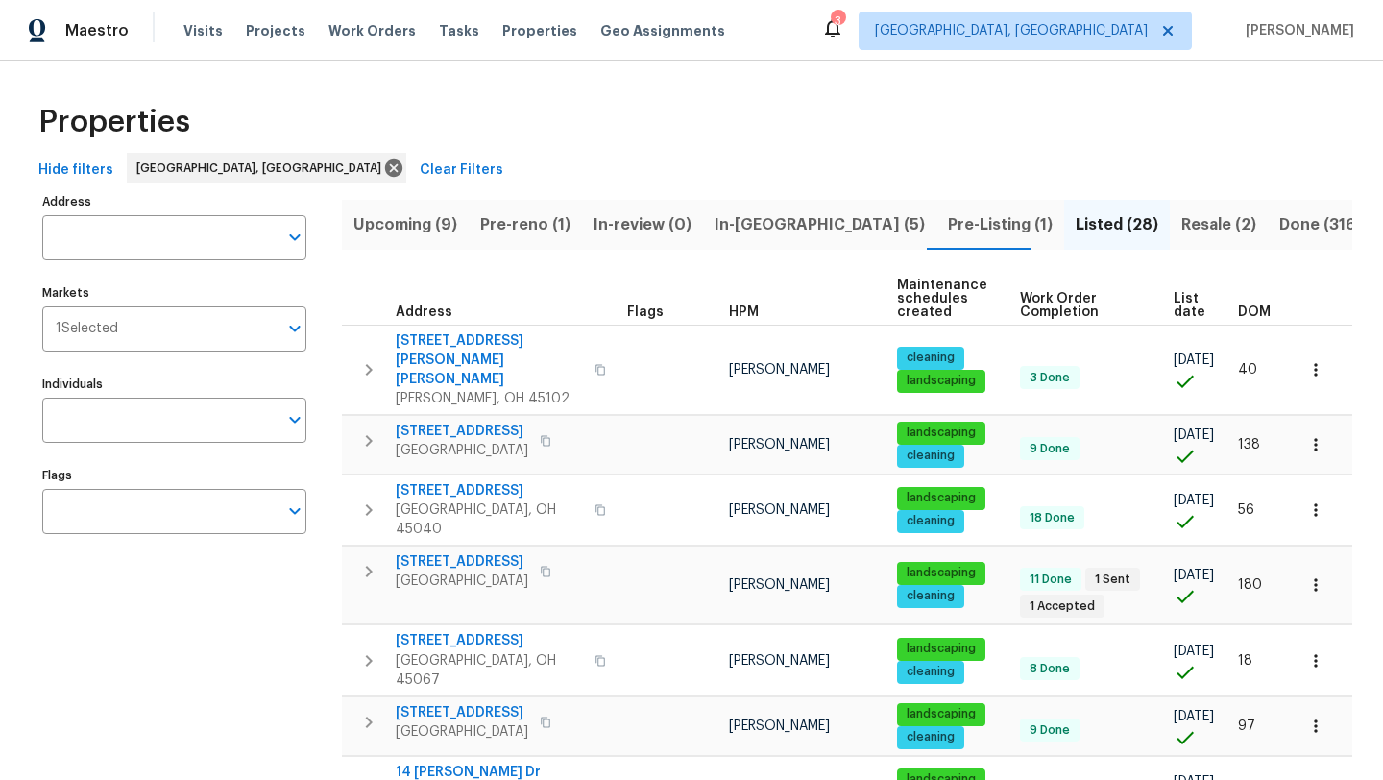
click at [844, 29] on div "3" at bounding box center [837, 21] width 13 height 19
click at [844, 32] on icon at bounding box center [832, 27] width 23 height 23
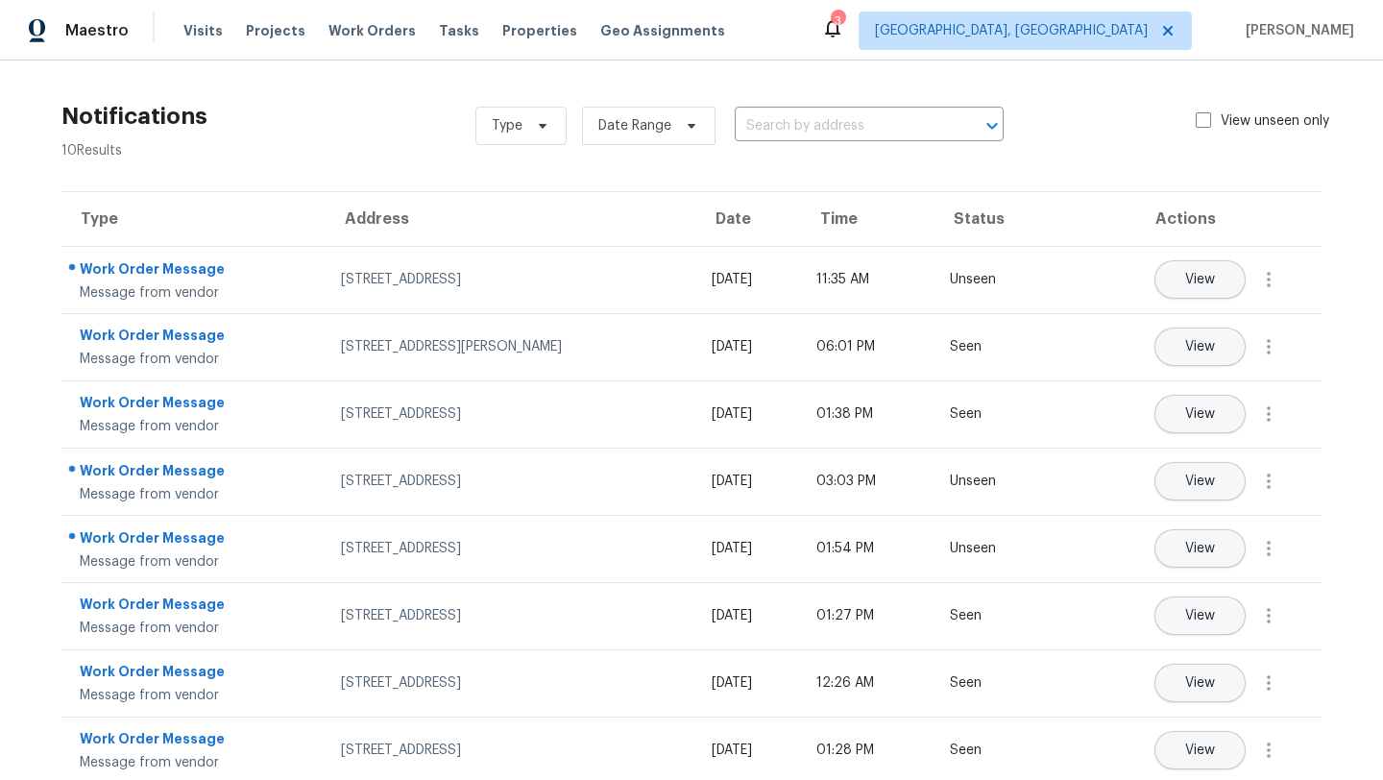
click at [280, 20] on div "Visits Projects Work Orders Tasks Properties Geo Assignments" at bounding box center [465, 31] width 565 height 38
click at [261, 36] on span "Projects" at bounding box center [276, 30] width 60 height 19
